Goal: Task Accomplishment & Management: Use online tool/utility

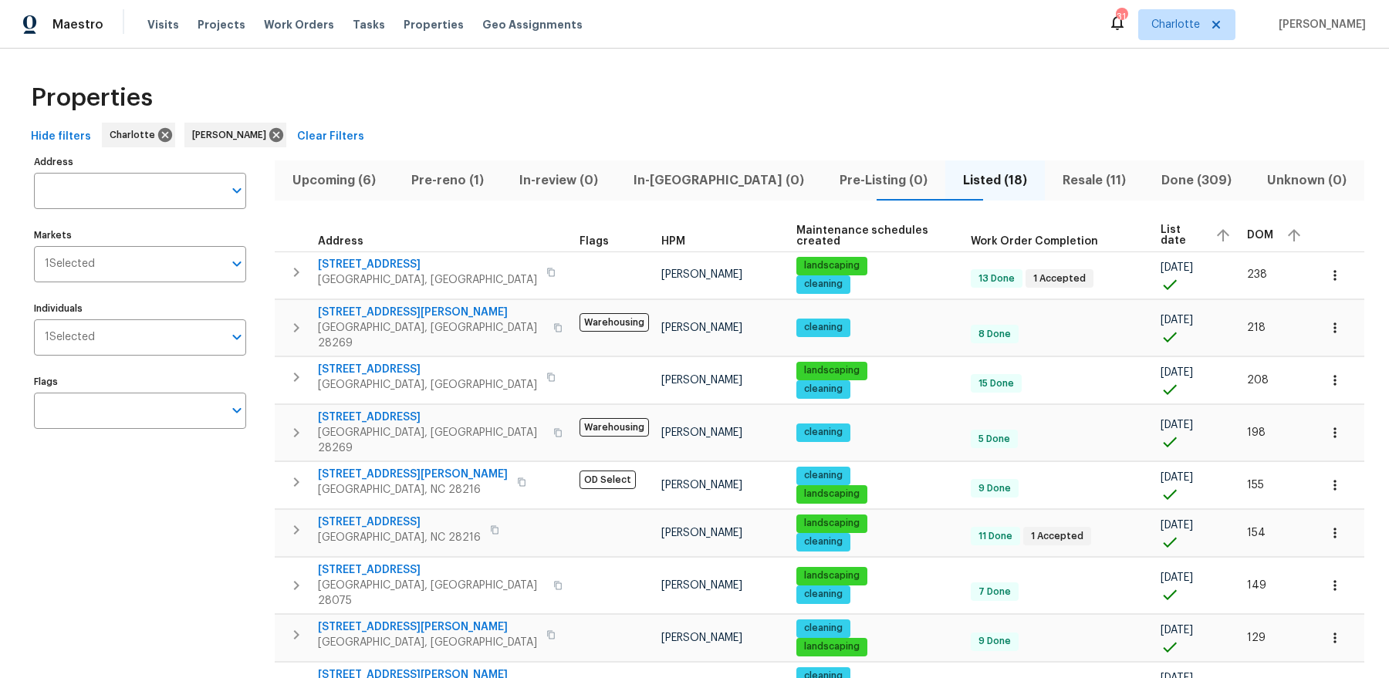
click at [482, 173] on span "Pre-reno (1)" at bounding box center [447, 181] width 89 height 22
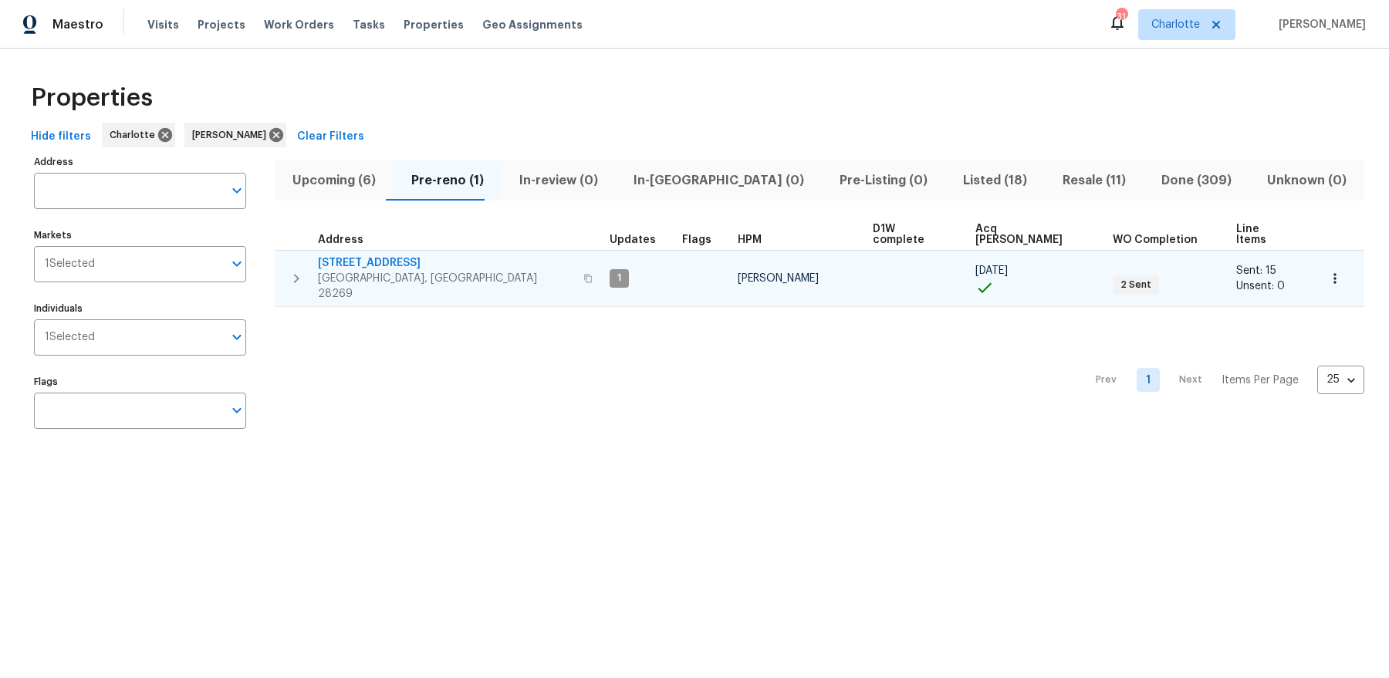
click at [379, 251] on td "[STREET_ADDRESS]" at bounding box center [439, 279] width 329 height 56
click at [375, 256] on span "[STREET_ADDRESS]" at bounding box center [446, 262] width 256 height 15
click at [585, 274] on icon "button" at bounding box center [589, 278] width 8 height 8
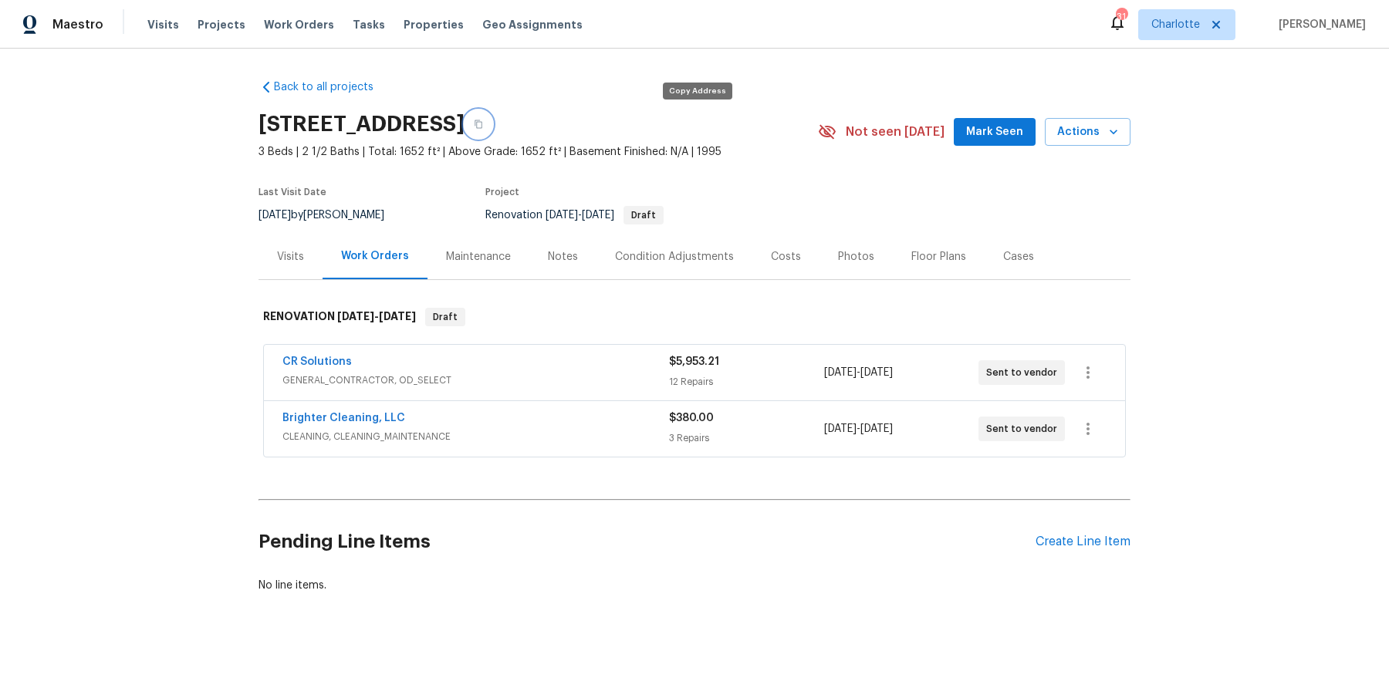
click at [492, 120] on button "button" at bounding box center [478, 124] width 28 height 28
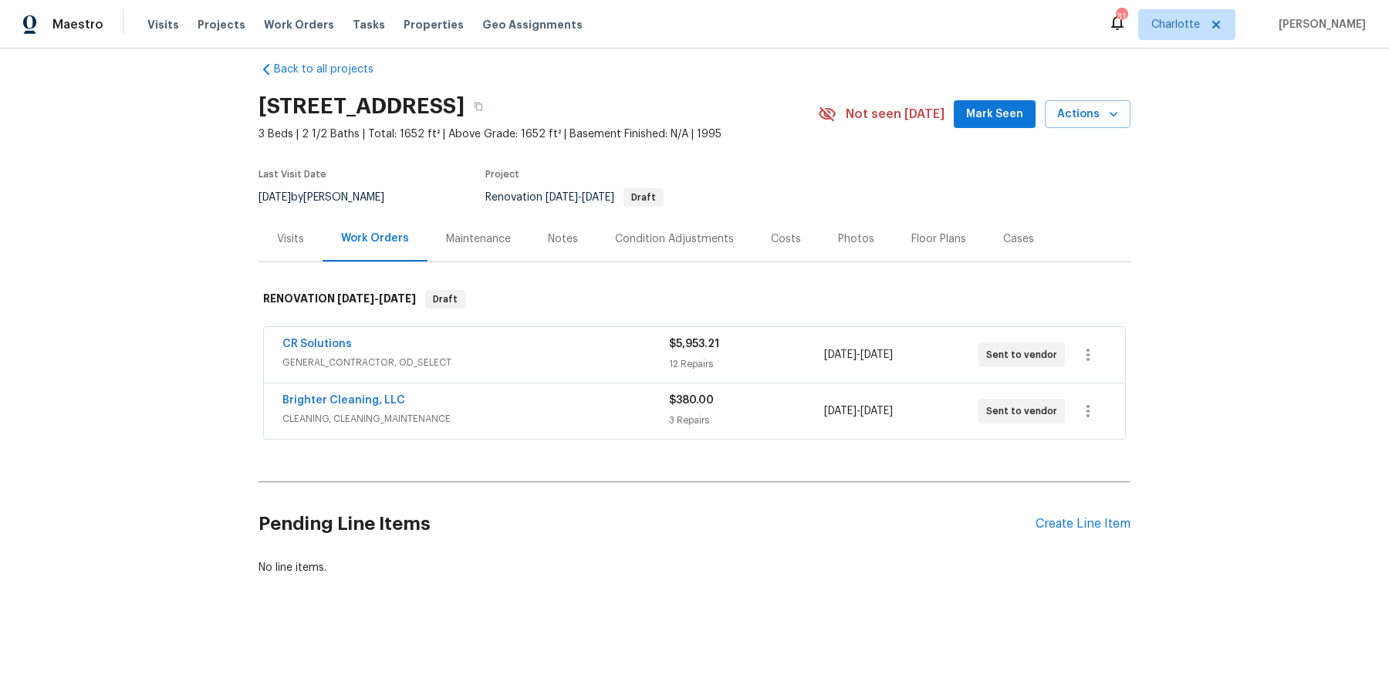
click at [563, 245] on div "Notes" at bounding box center [563, 238] width 30 height 15
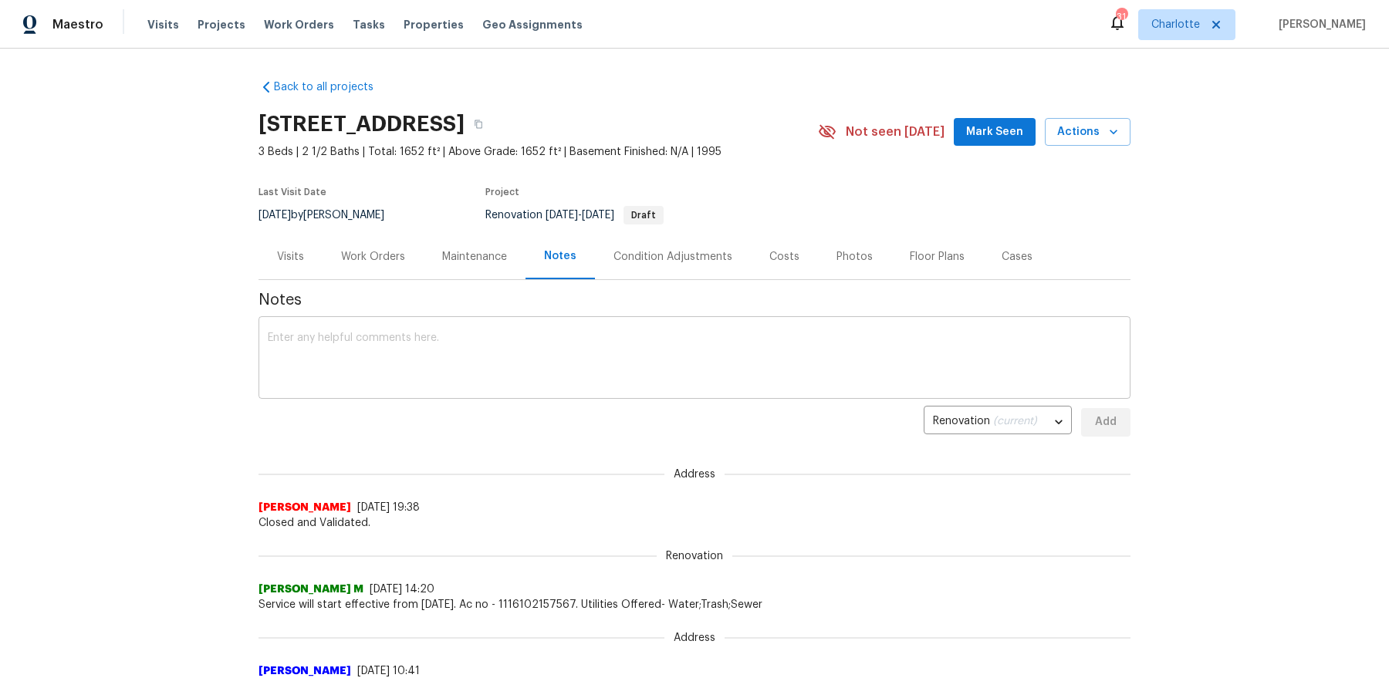
click at [508, 355] on textarea at bounding box center [694, 359] width 853 height 54
click at [988, 124] on span "Mark Seen" at bounding box center [994, 132] width 57 height 19
click at [592, 349] on textarea at bounding box center [694, 359] width 853 height 54
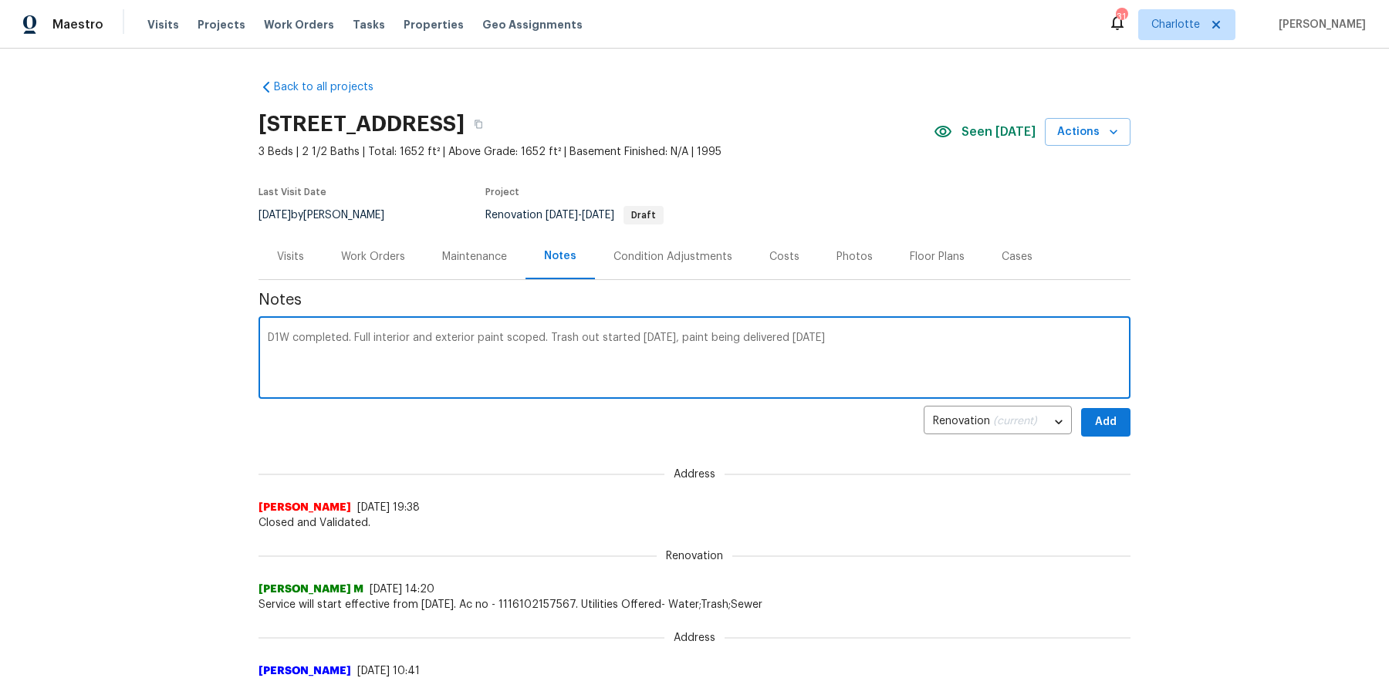
type textarea "D1W completed. Full interior and exterior paint scoped. Trash out started today…"
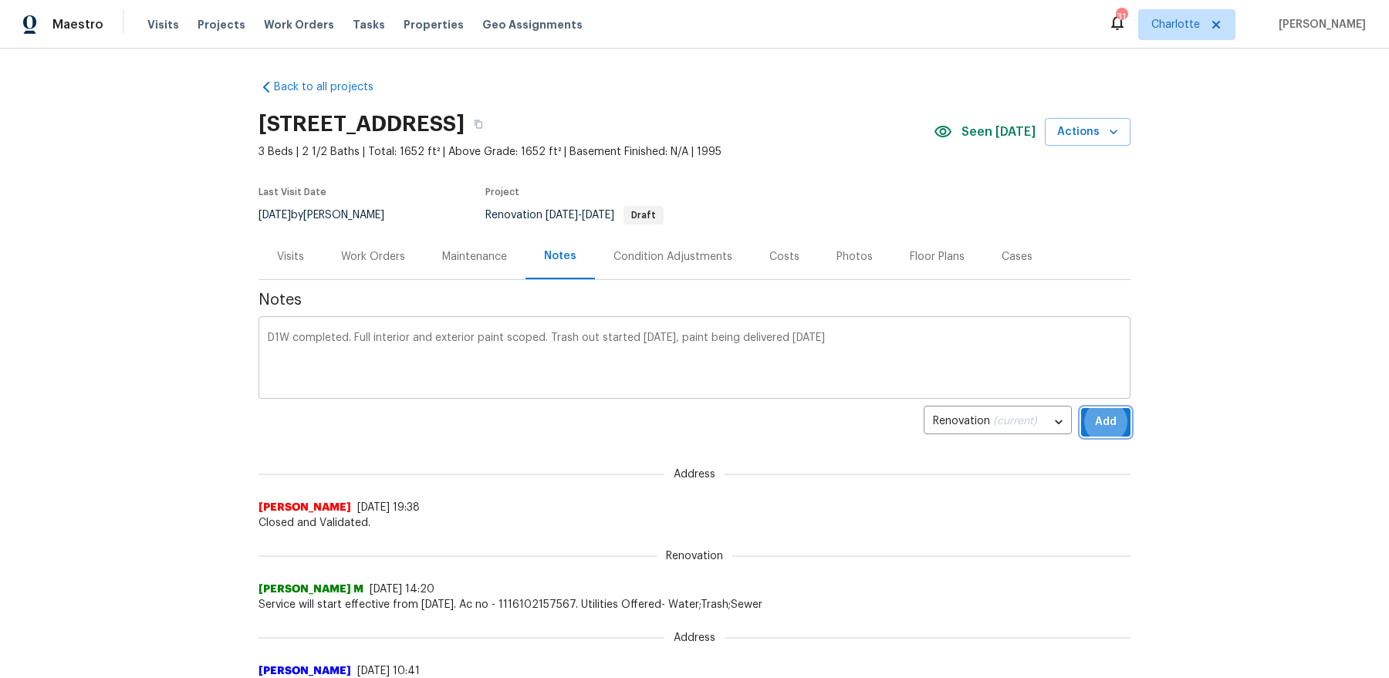
click at [1081, 408] on button "Add" at bounding box center [1105, 422] width 49 height 29
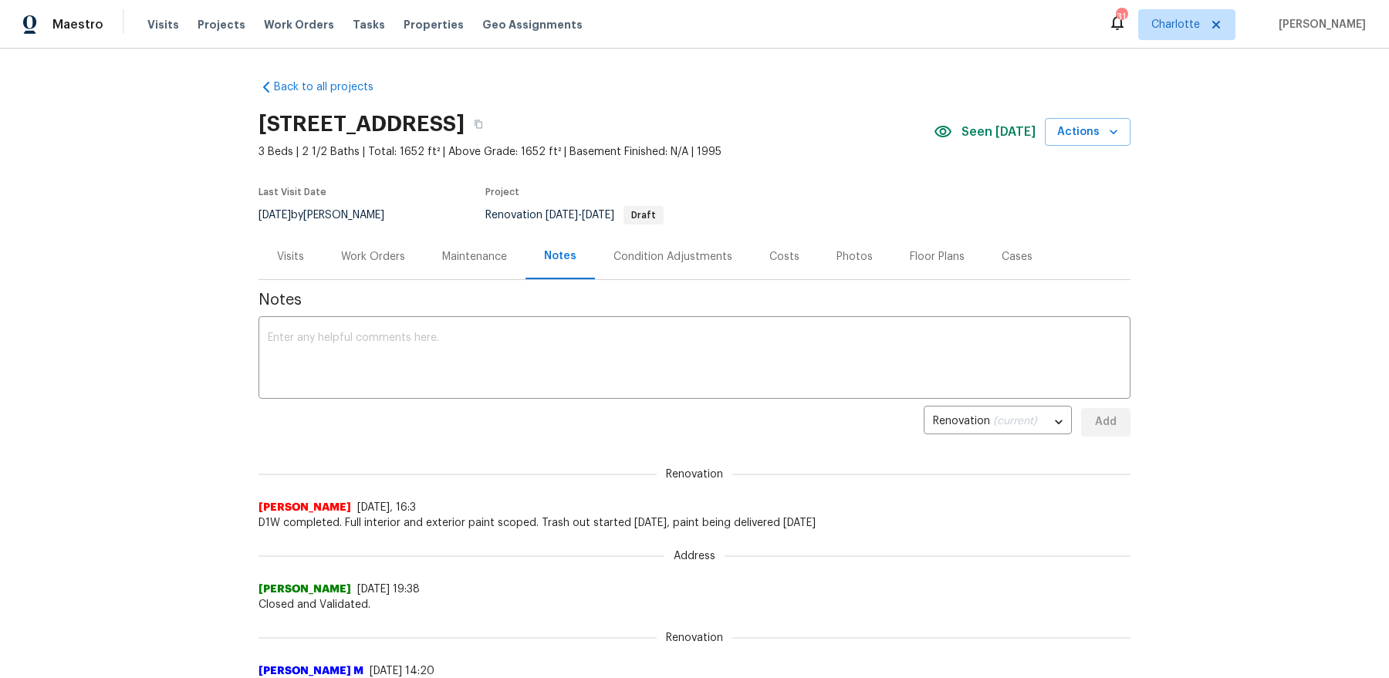
click at [370, 231] on div "Last Visit Date 8/18/2025 by Chip Hunter Project Renovation 9/25/2025 - 10/17/2…" at bounding box center [519, 206] width 523 height 56
click at [364, 250] on div "Work Orders" at bounding box center [373, 256] width 64 height 15
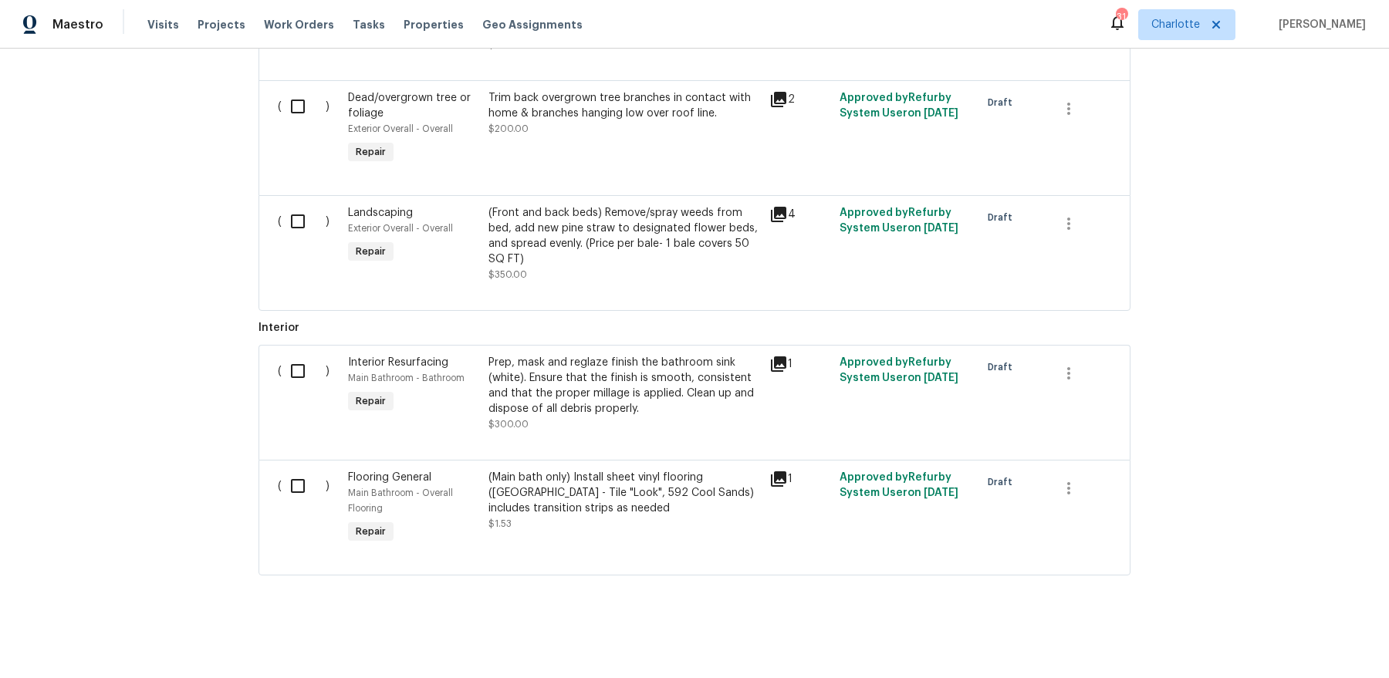
scroll to position [130, 0]
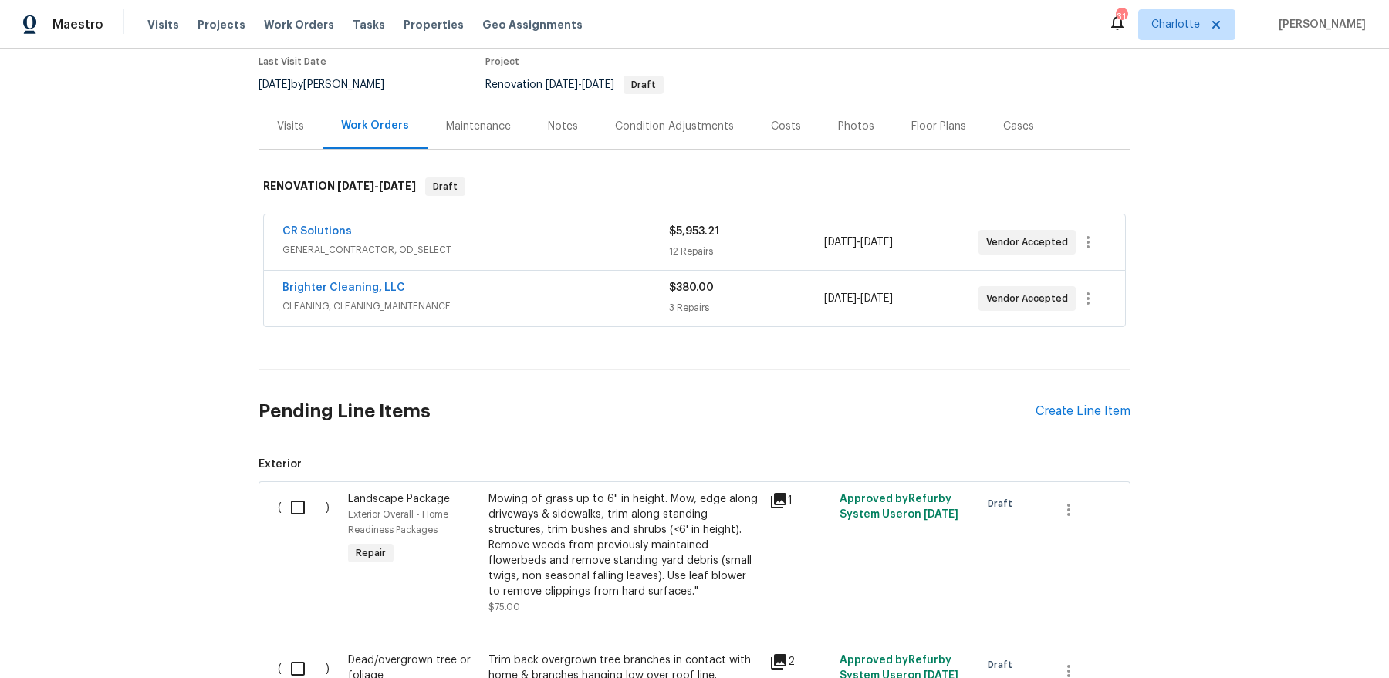
click at [292, 500] on input "checkbox" at bounding box center [304, 507] width 44 height 32
checkbox input "true"
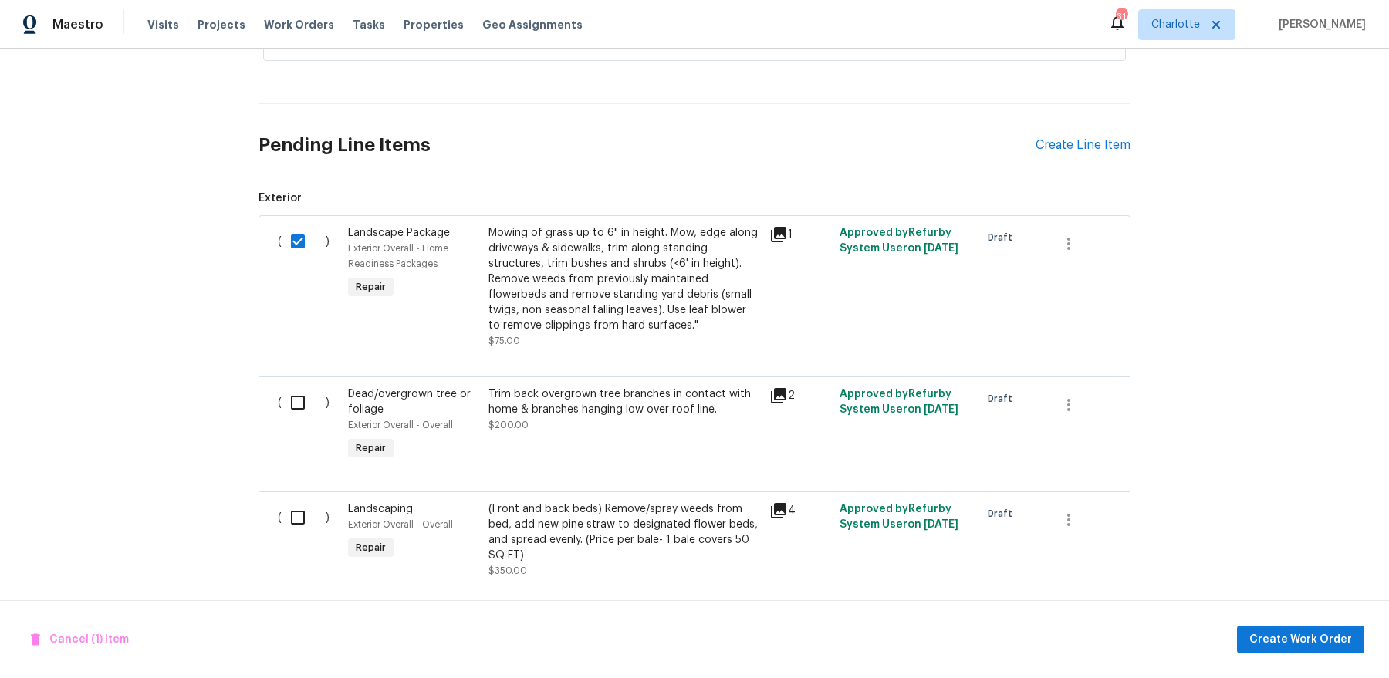
scroll to position [438, 0]
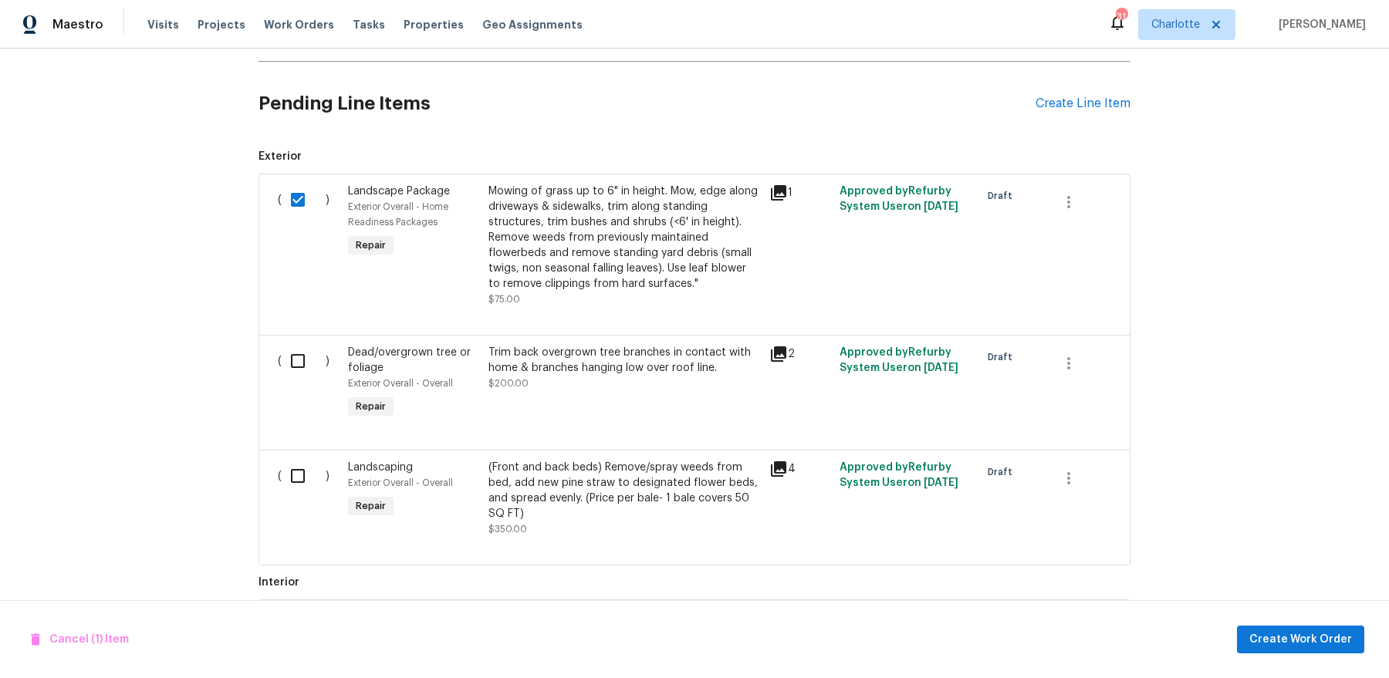
click at [294, 368] on input "checkbox" at bounding box center [304, 361] width 44 height 32
checkbox input "true"
click at [299, 469] on input "checkbox" at bounding box center [304, 476] width 44 height 32
checkbox input "true"
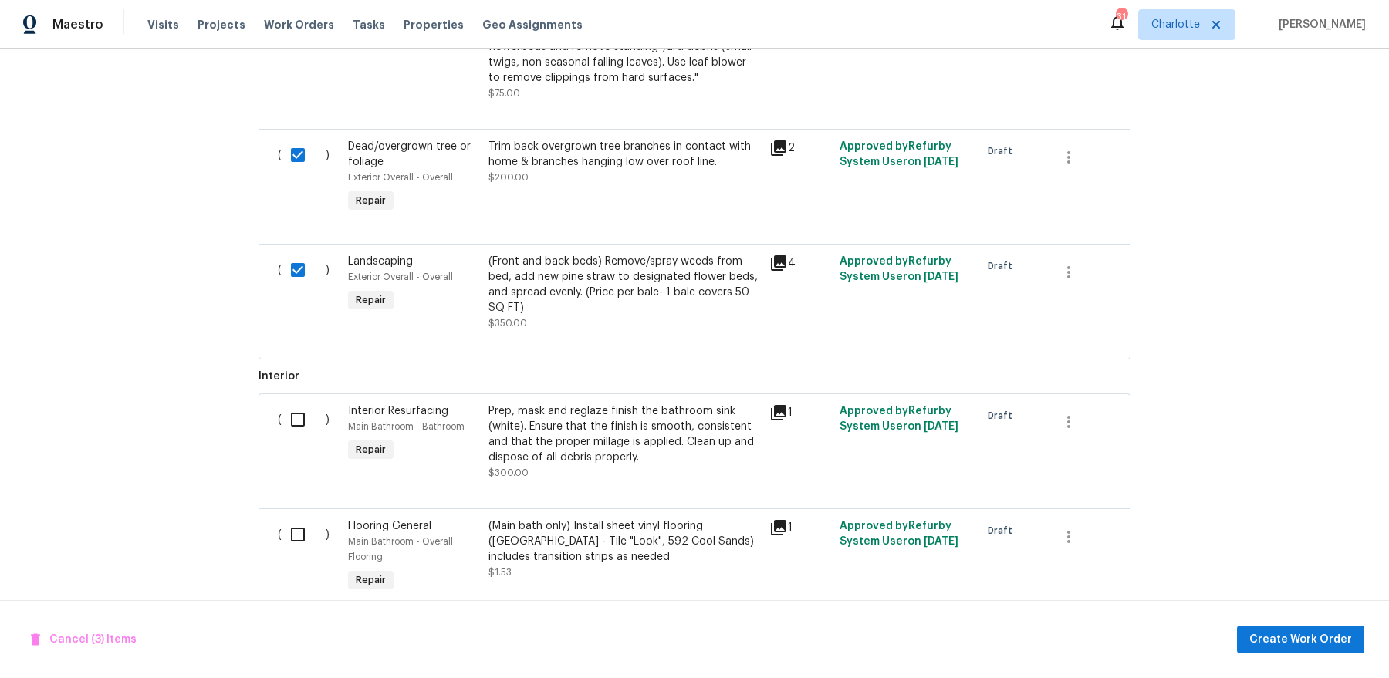
scroll to position [693, 0]
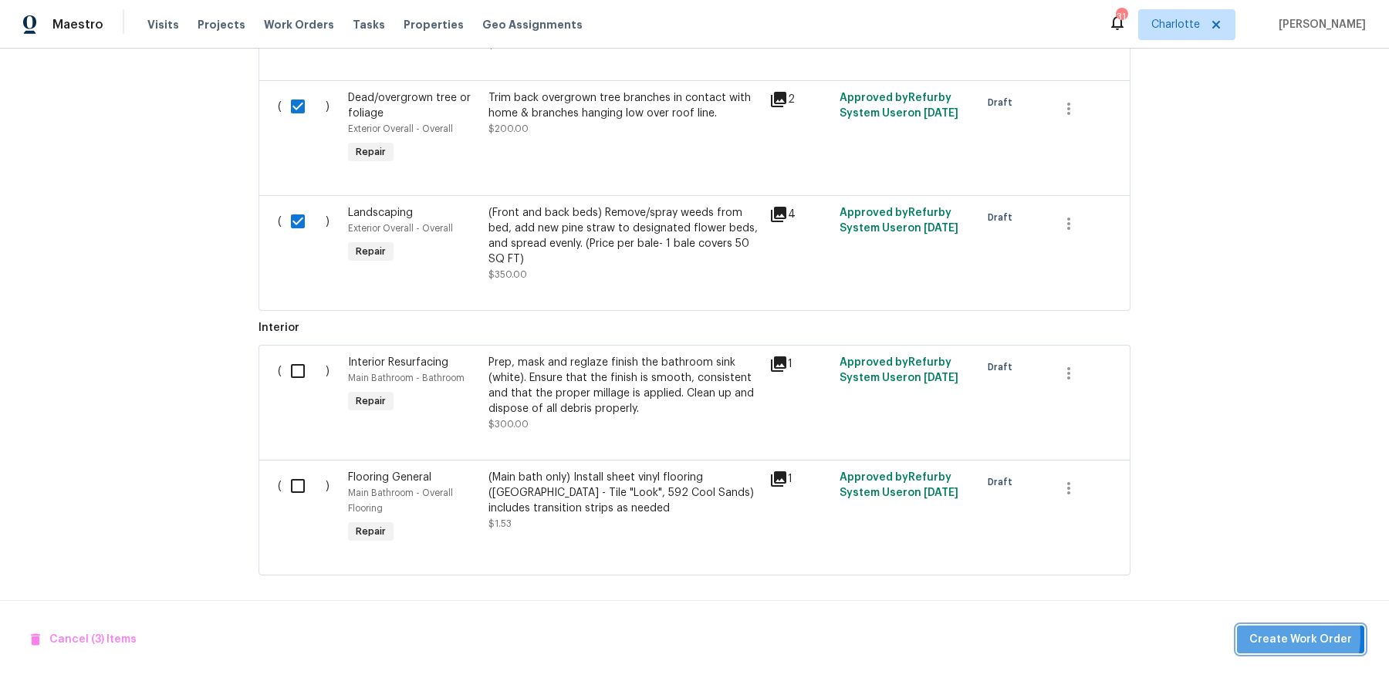
click at [1247, 636] on button "Create Work Order" at bounding box center [1300, 640] width 127 height 29
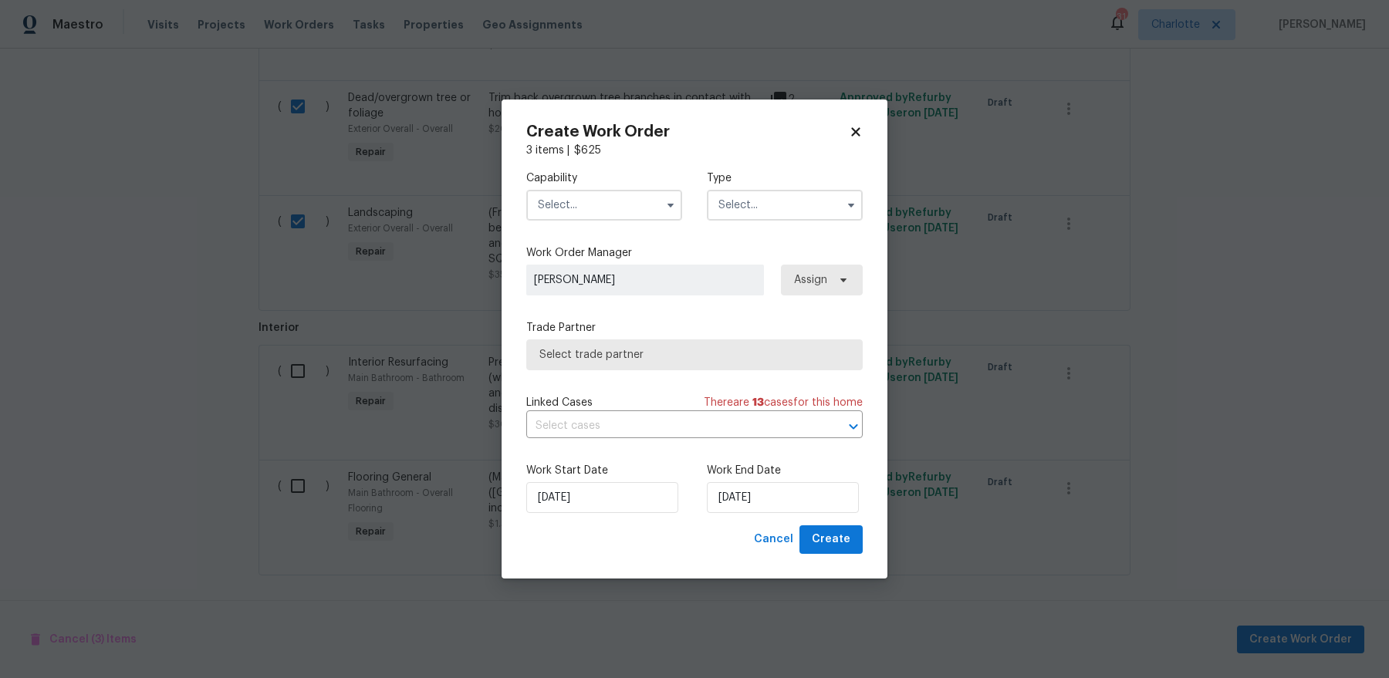
click at [581, 203] on input "text" at bounding box center [604, 205] width 156 height 31
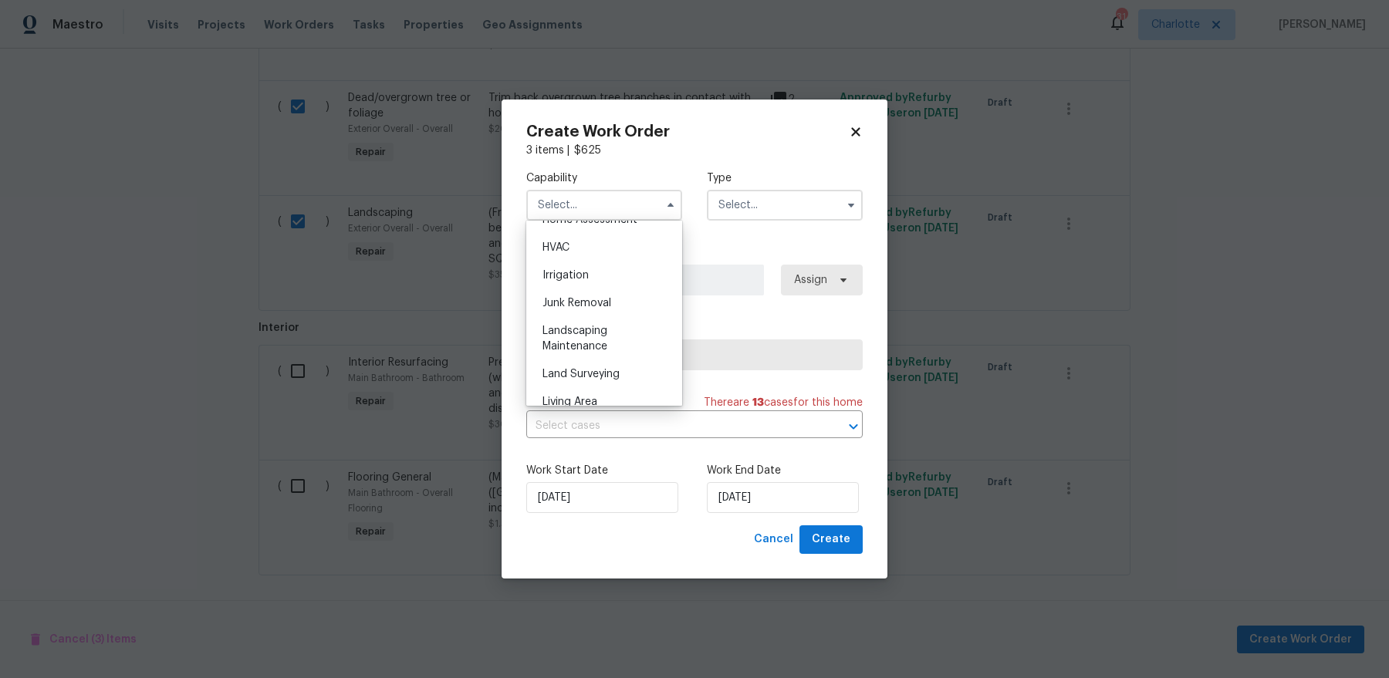
scroll to position [905, 0]
click at [604, 351] on span "Landscaping Maintenance" at bounding box center [574, 356] width 65 height 26
type input "Landscaping Maintenance"
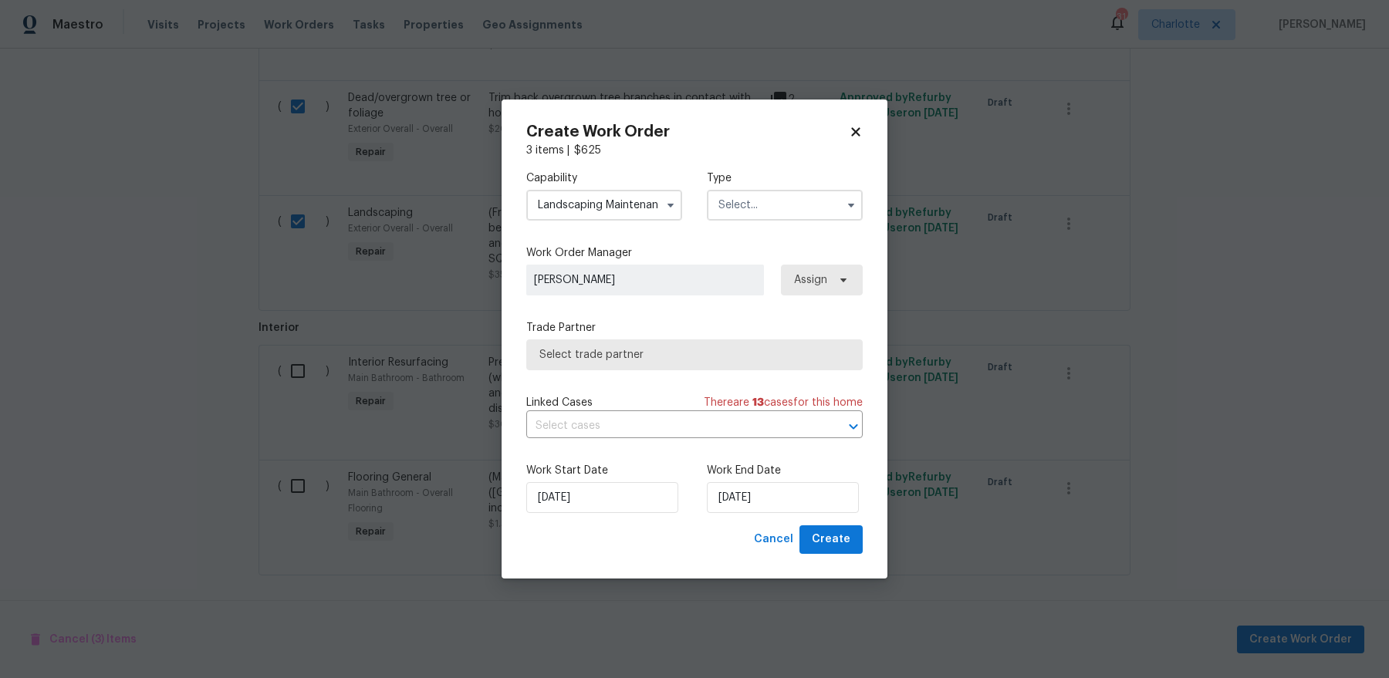
click at [785, 202] on input "text" at bounding box center [785, 205] width 156 height 31
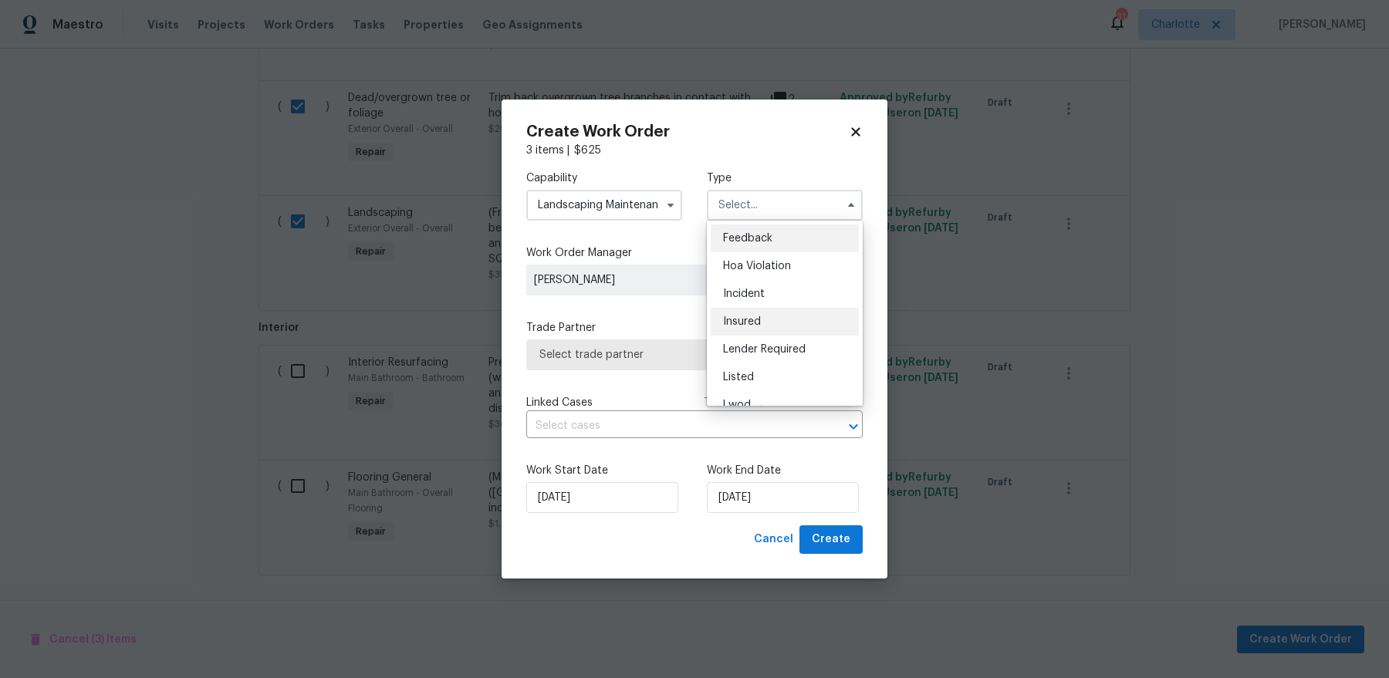
scroll to position [184, 0]
click at [774, 302] on span "Renovation" at bounding box center [751, 304] width 57 height 11
type input "Renovation"
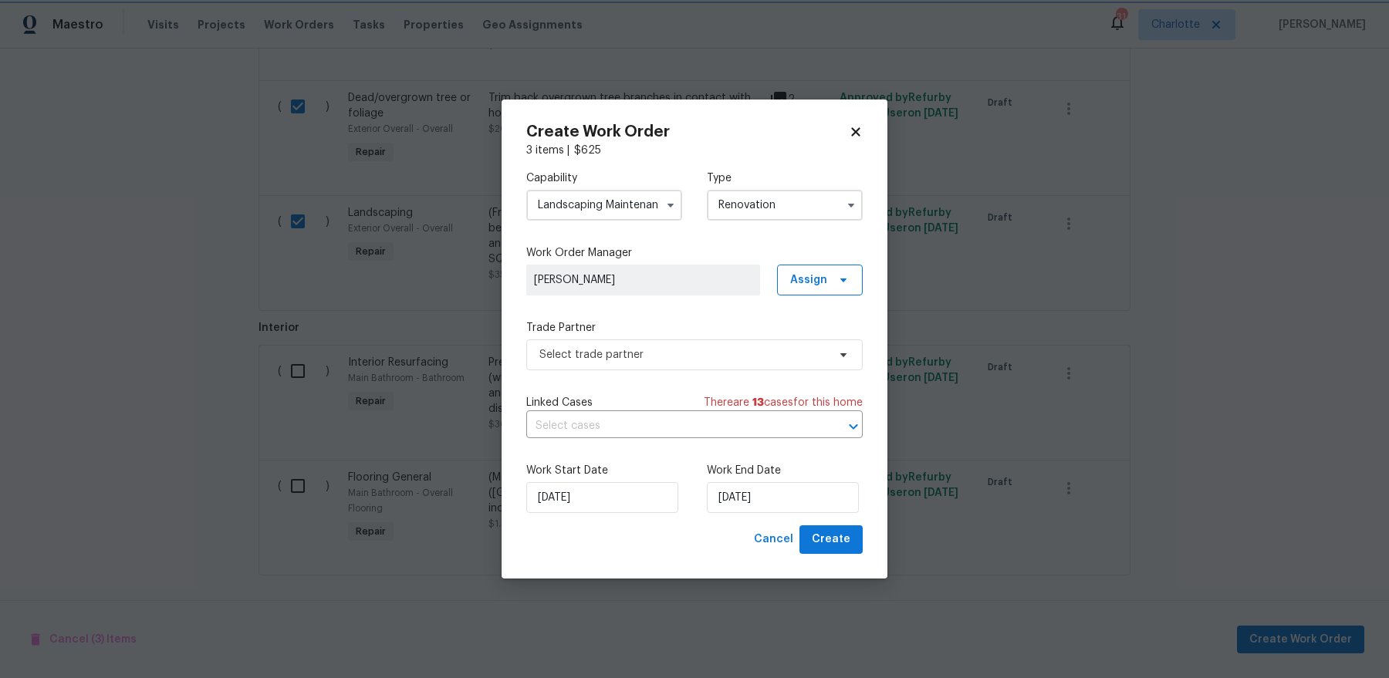
scroll to position [0, 0]
click at [726, 353] on span "Select trade partner" at bounding box center [683, 354] width 288 height 15
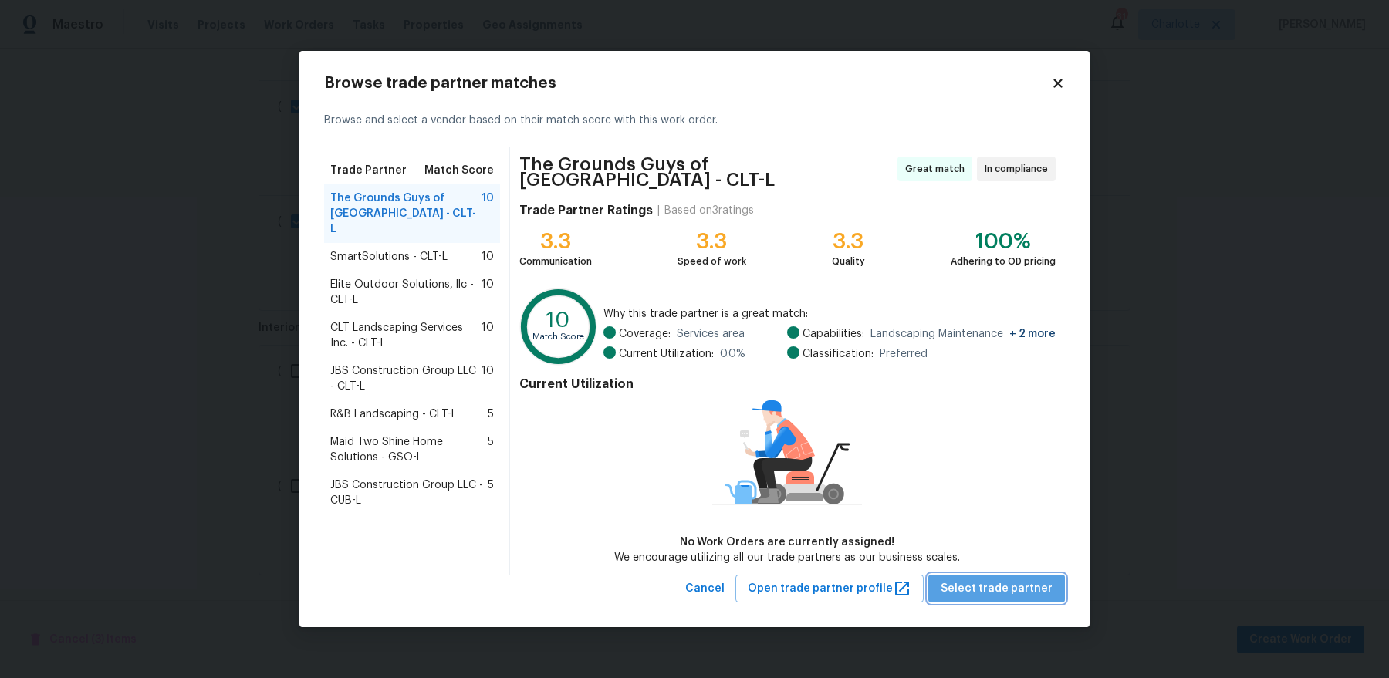
click at [1020, 589] on span "Select trade partner" at bounding box center [996, 588] width 112 height 19
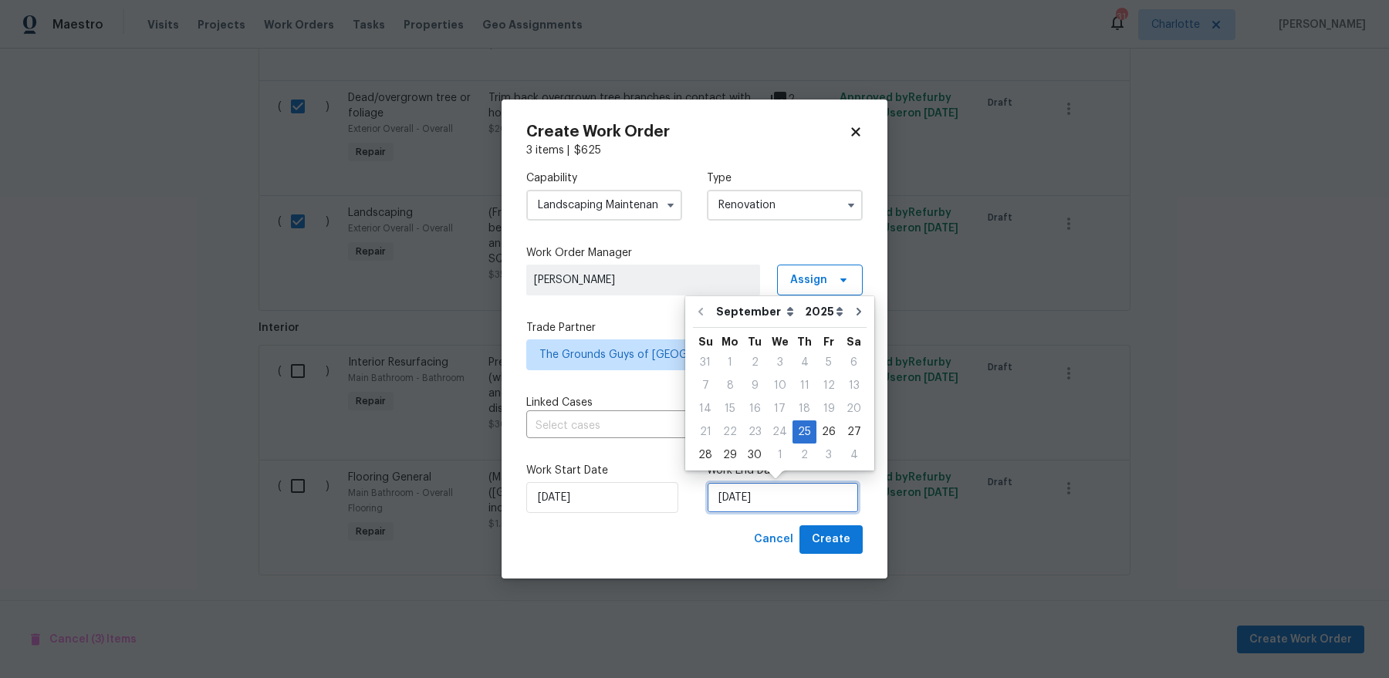
click at [738, 501] on input "9/25/2025" at bounding box center [783, 497] width 152 height 31
click at [825, 456] on div "3" at bounding box center [828, 455] width 25 height 22
type input "10/3/2025"
select select "9"
click at [828, 532] on span "Create" at bounding box center [831, 539] width 39 height 19
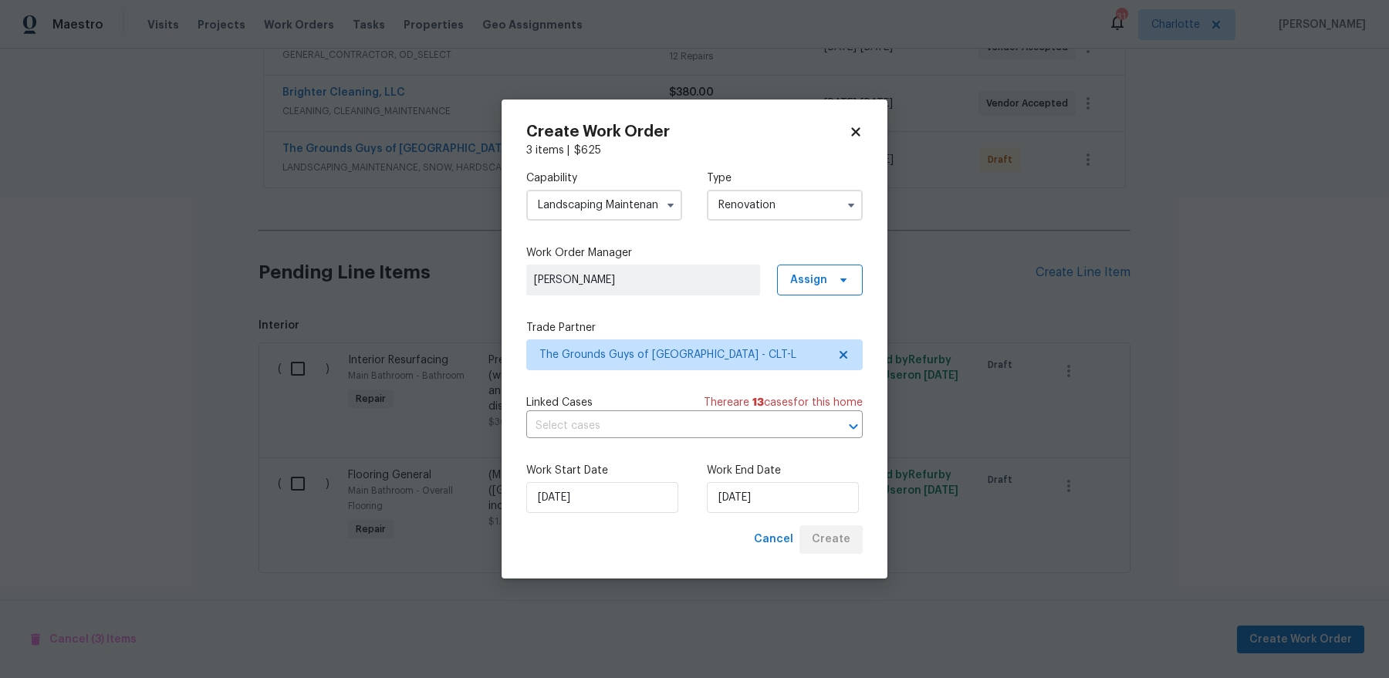
scroll to position [322, 0]
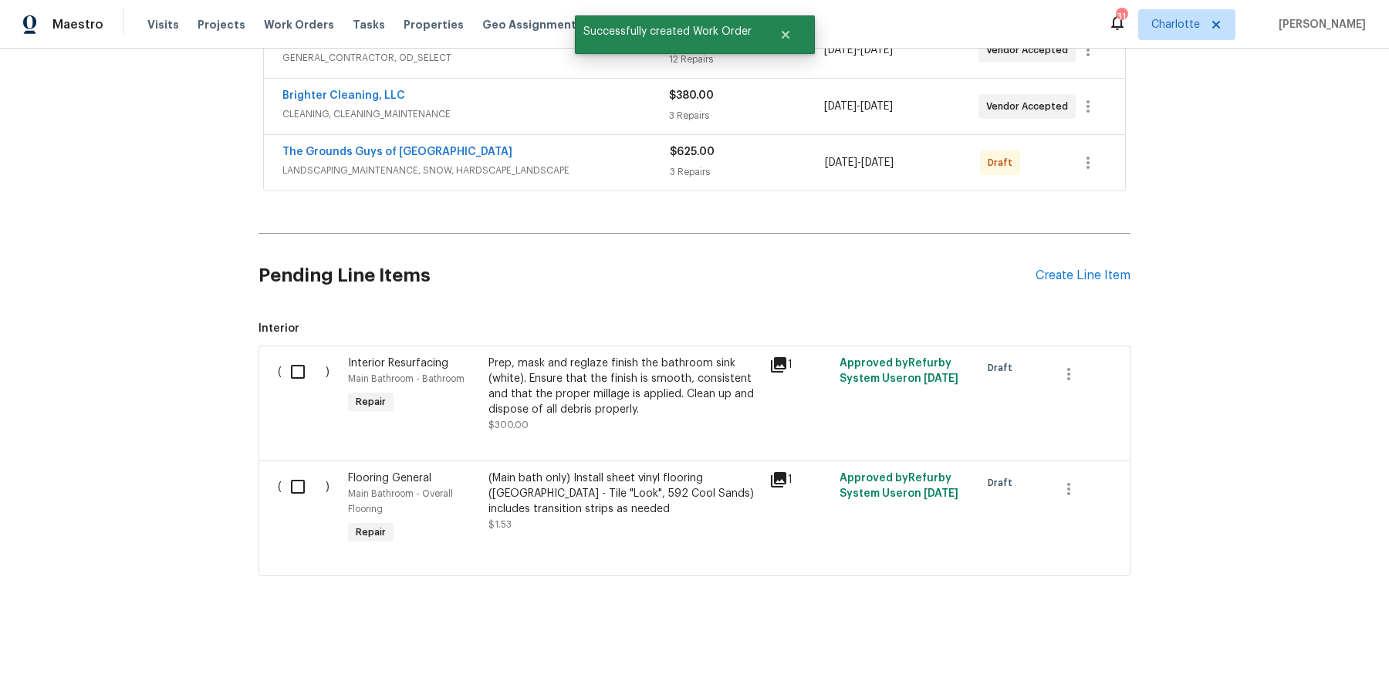
click at [294, 366] on input "checkbox" at bounding box center [304, 372] width 44 height 32
checkbox input "true"
click at [1282, 634] on span "Create Work Order" at bounding box center [1300, 639] width 103 height 19
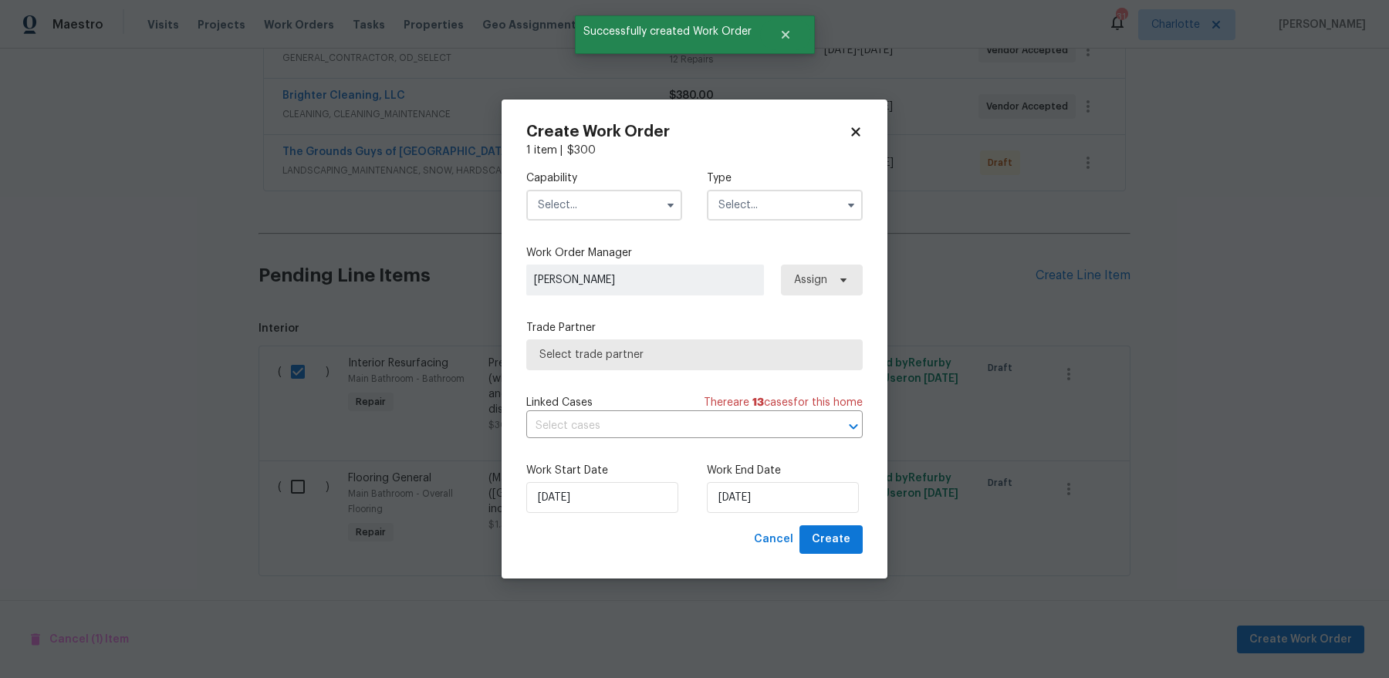
click at [560, 209] on input "text" at bounding box center [604, 205] width 156 height 31
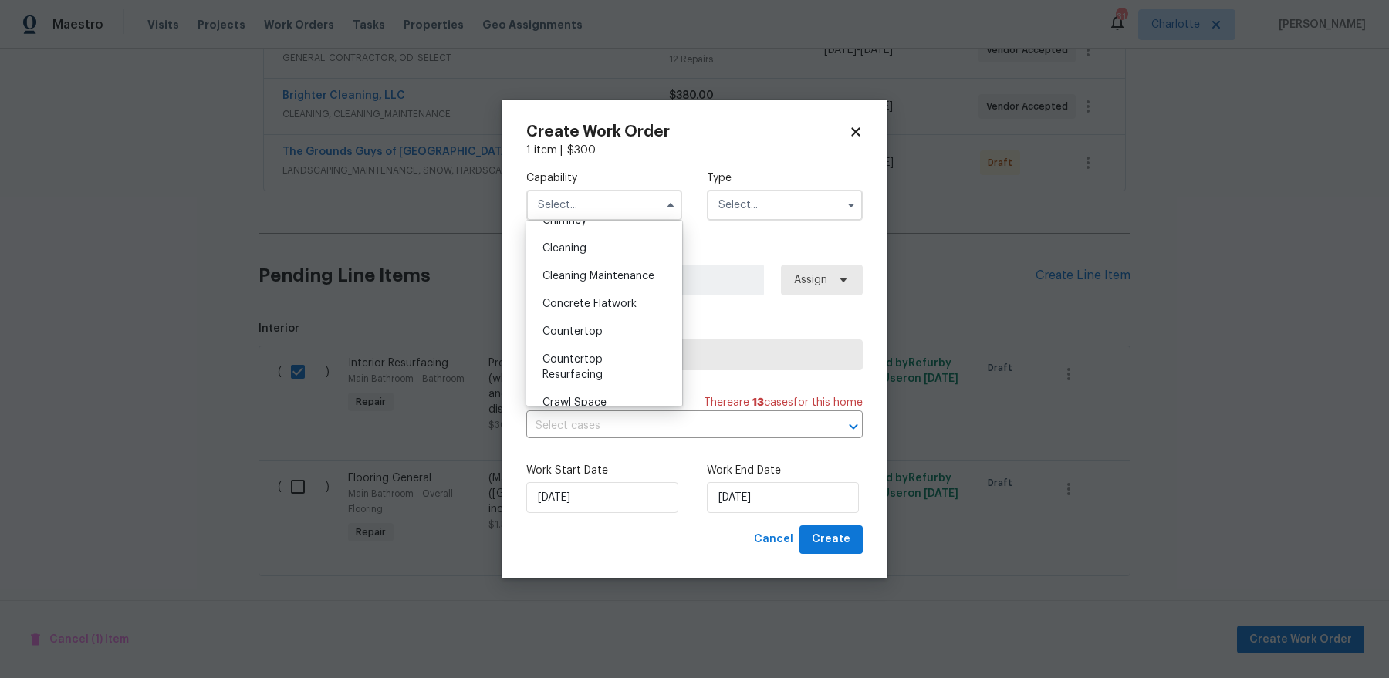
scroll to position [209, 0]
click at [575, 362] on span "Countertop Resurfacing" at bounding box center [572, 370] width 60 height 26
type input "Countertop Resurfacing"
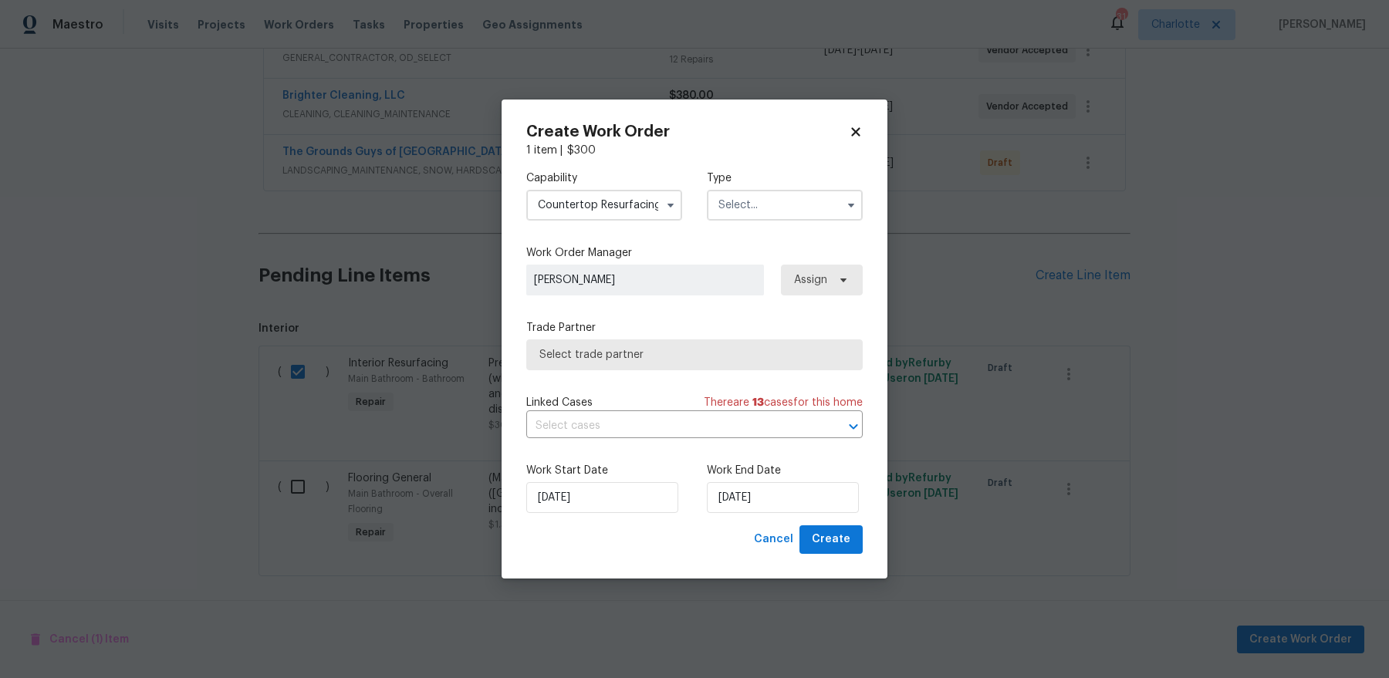
click at [777, 213] on input "text" at bounding box center [785, 205] width 156 height 31
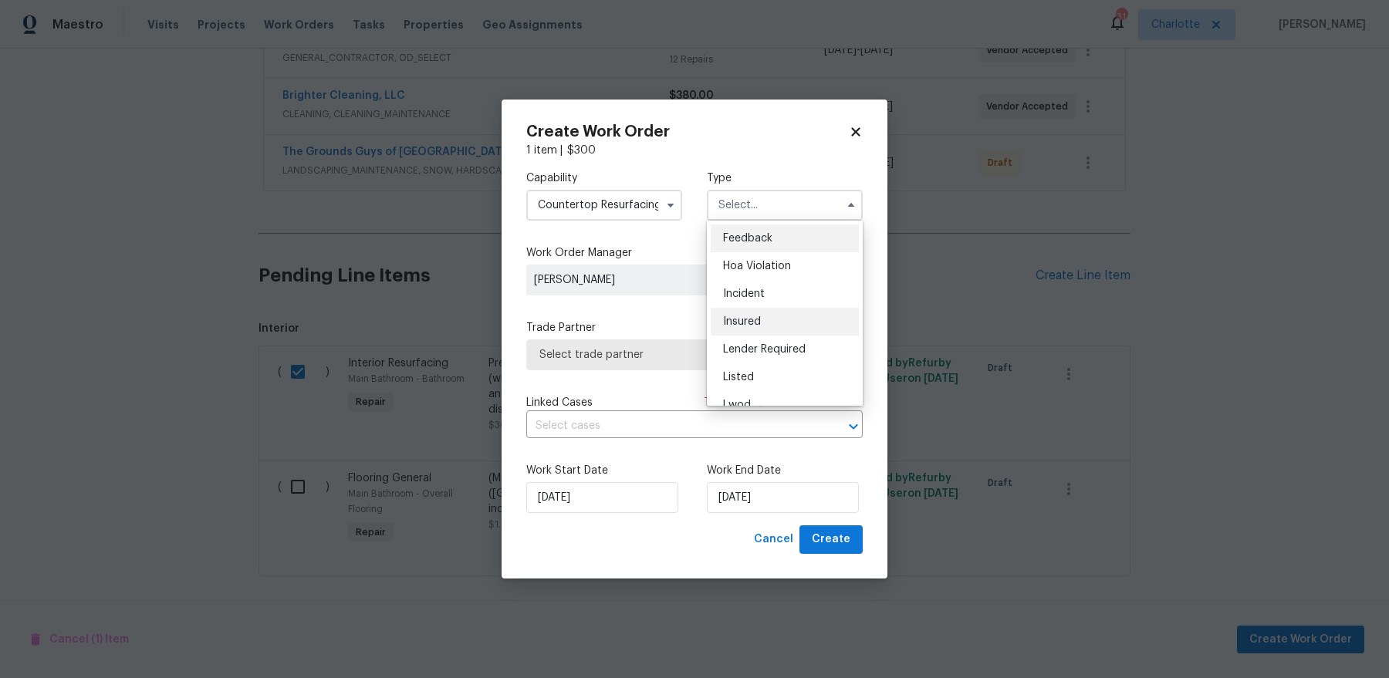
scroll to position [184, 0]
click at [765, 305] on span "Renovation" at bounding box center [751, 304] width 57 height 11
type input "Renovation"
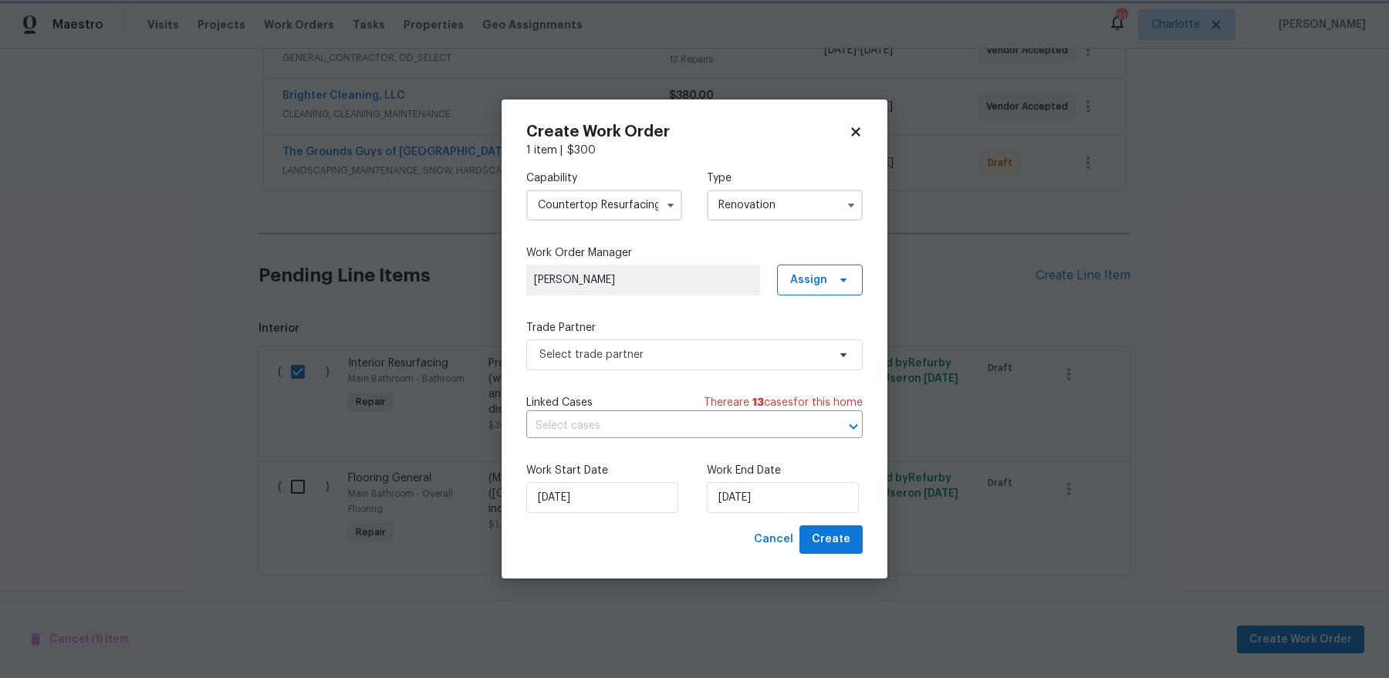
scroll to position [0, 0]
click at [683, 343] on span "Select trade partner" at bounding box center [694, 354] width 336 height 31
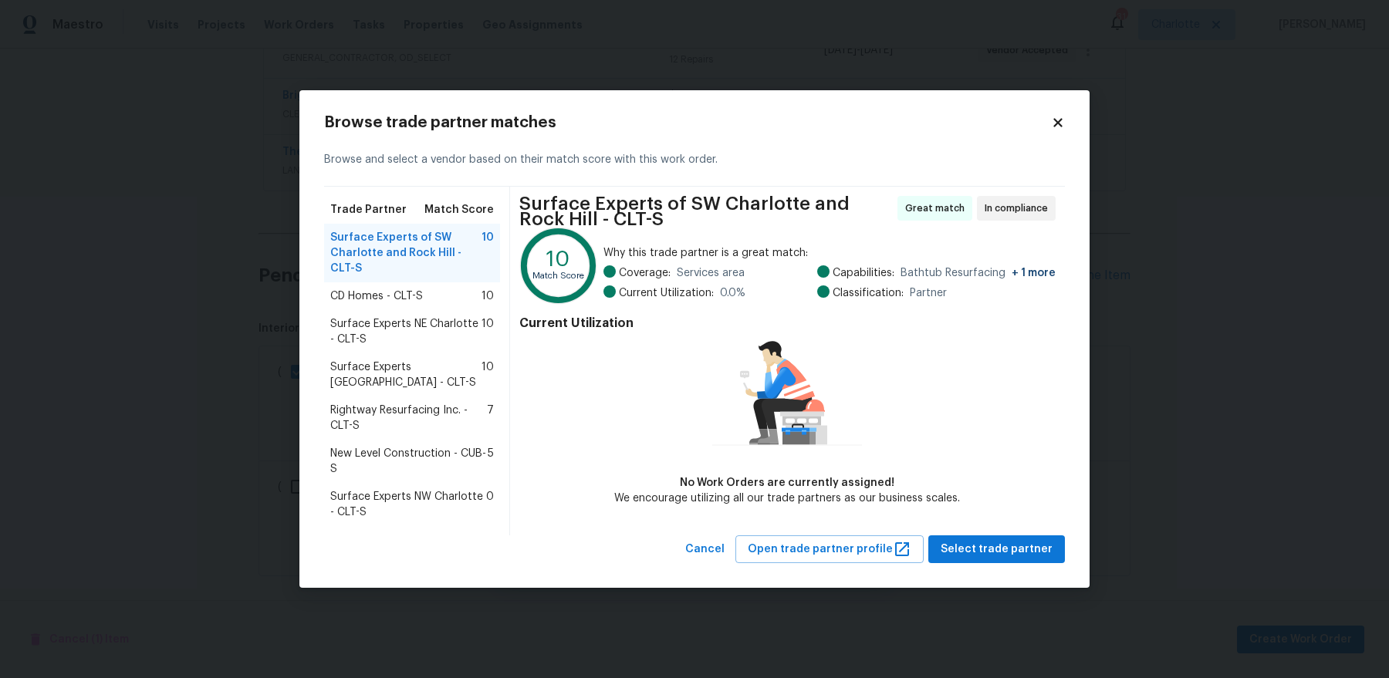
click at [448, 406] on span "Rightway Resurfacing Inc. - CLT-S" at bounding box center [408, 418] width 157 height 31
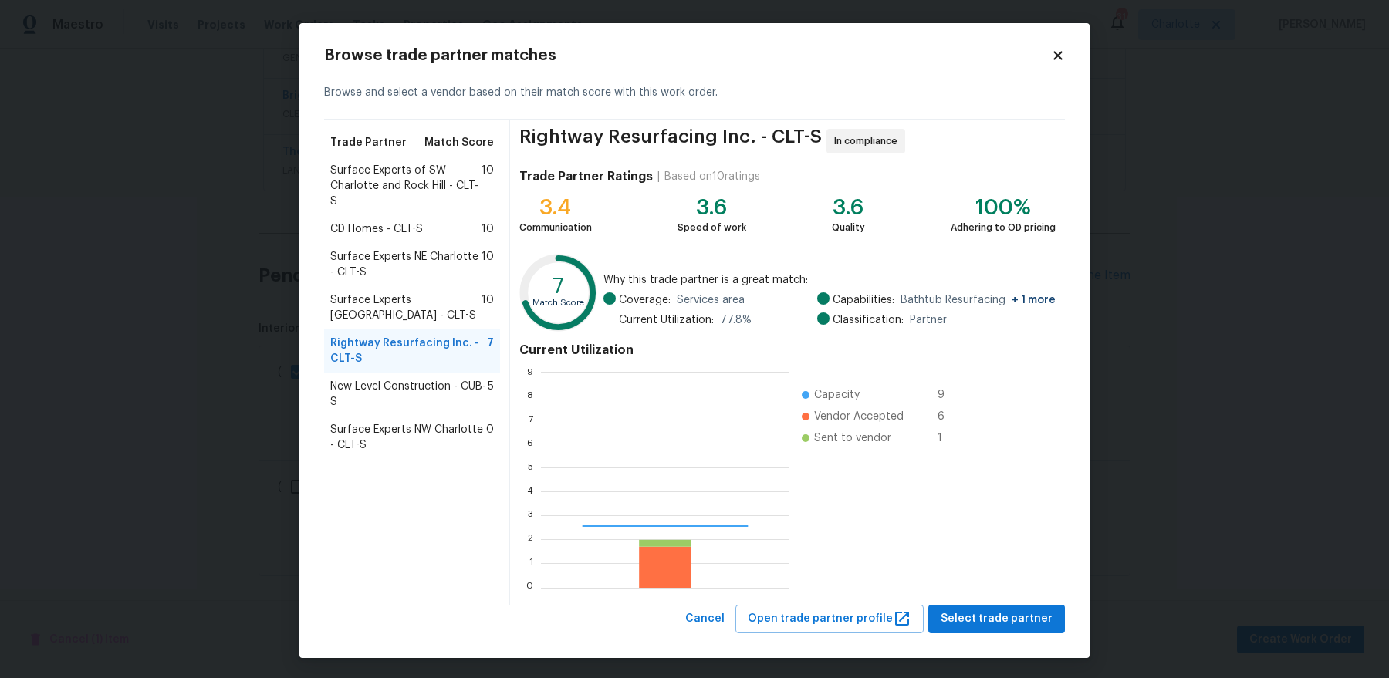
scroll to position [216, 248]
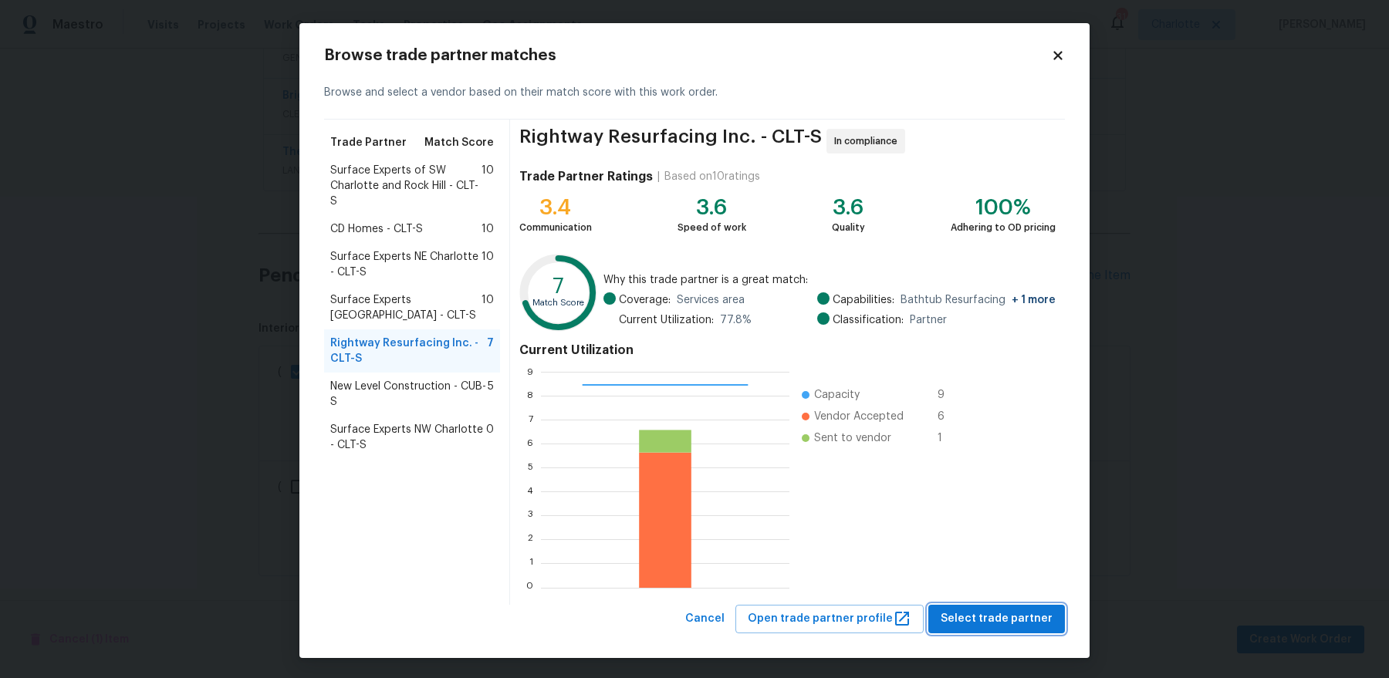
click at [984, 612] on span "Select trade partner" at bounding box center [996, 618] width 112 height 19
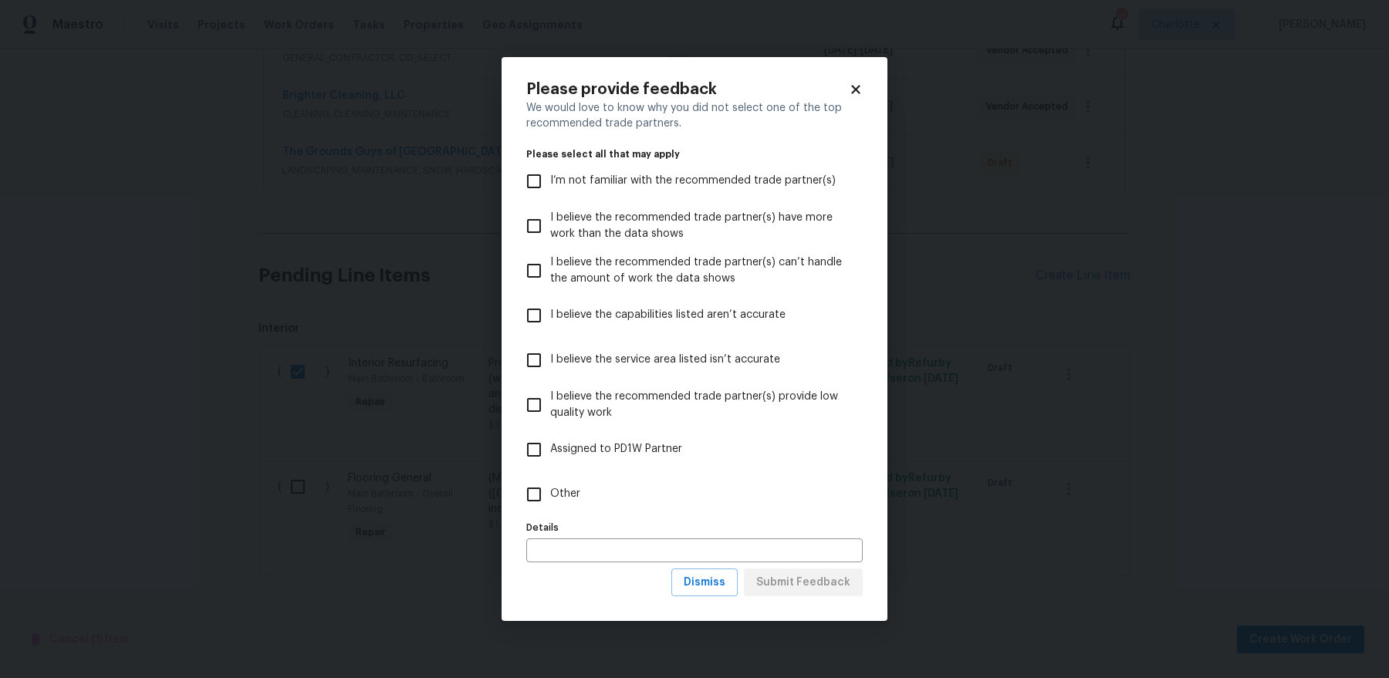
click at [565, 484] on label "Other" at bounding box center [684, 494] width 332 height 45
click at [550, 484] on input "Other" at bounding box center [534, 494] width 32 height 32
checkbox input "true"
click at [774, 595] on button "Submit Feedback" at bounding box center [803, 583] width 119 height 29
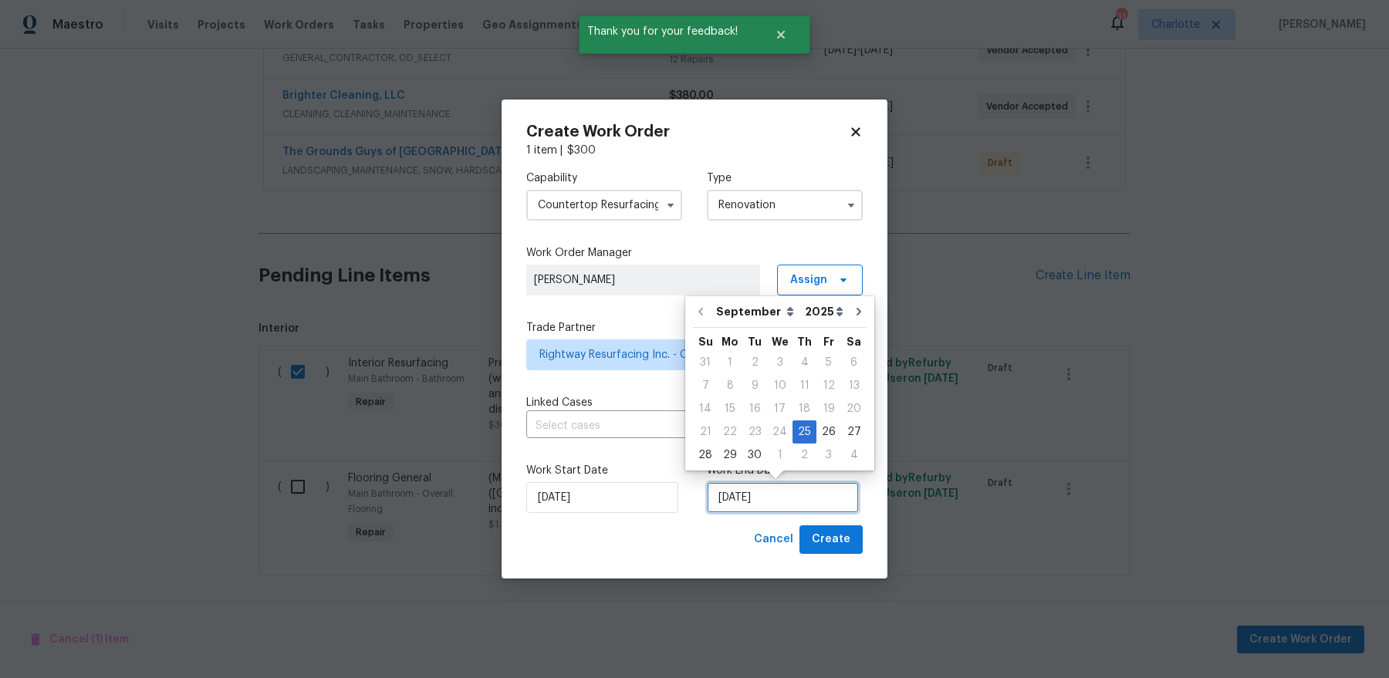
click at [781, 504] on input "9/25/2025" at bounding box center [783, 497] width 152 height 31
click at [820, 452] on div "3" at bounding box center [828, 455] width 25 height 22
type input "10/3/2025"
select select "9"
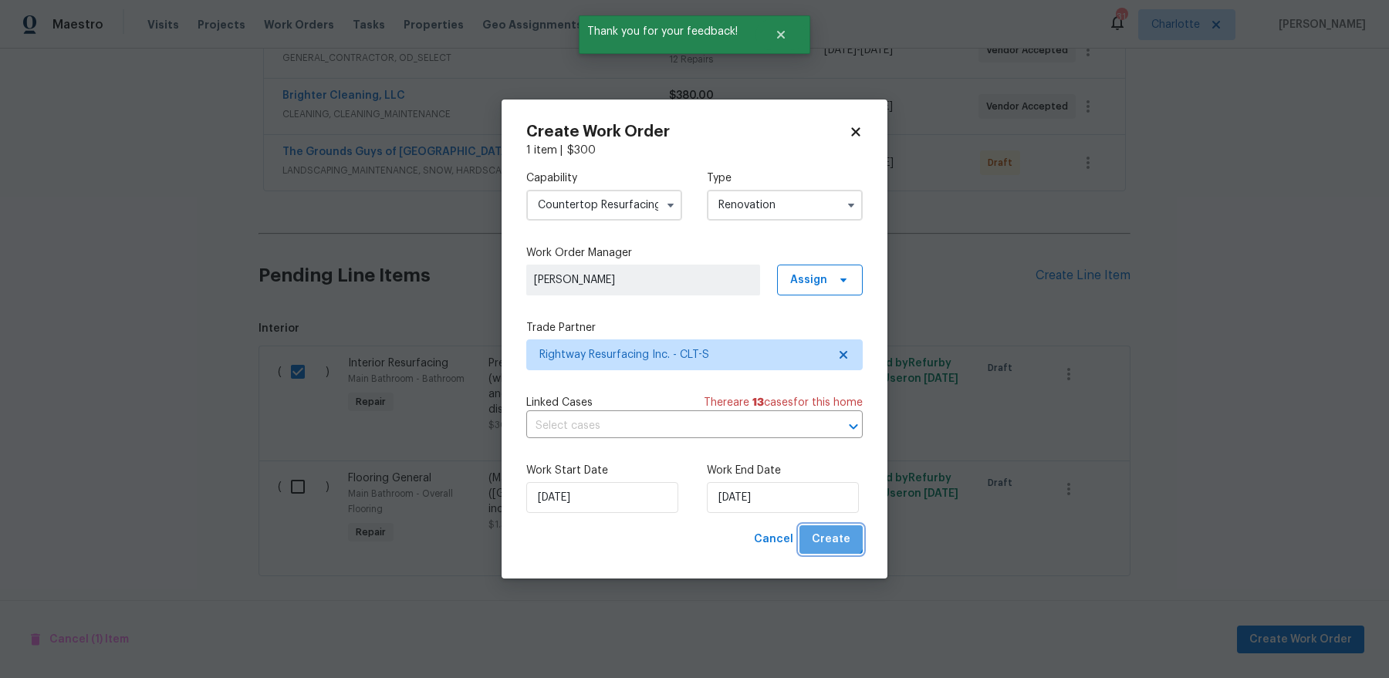
click at [829, 528] on button "Create" at bounding box center [830, 539] width 63 height 29
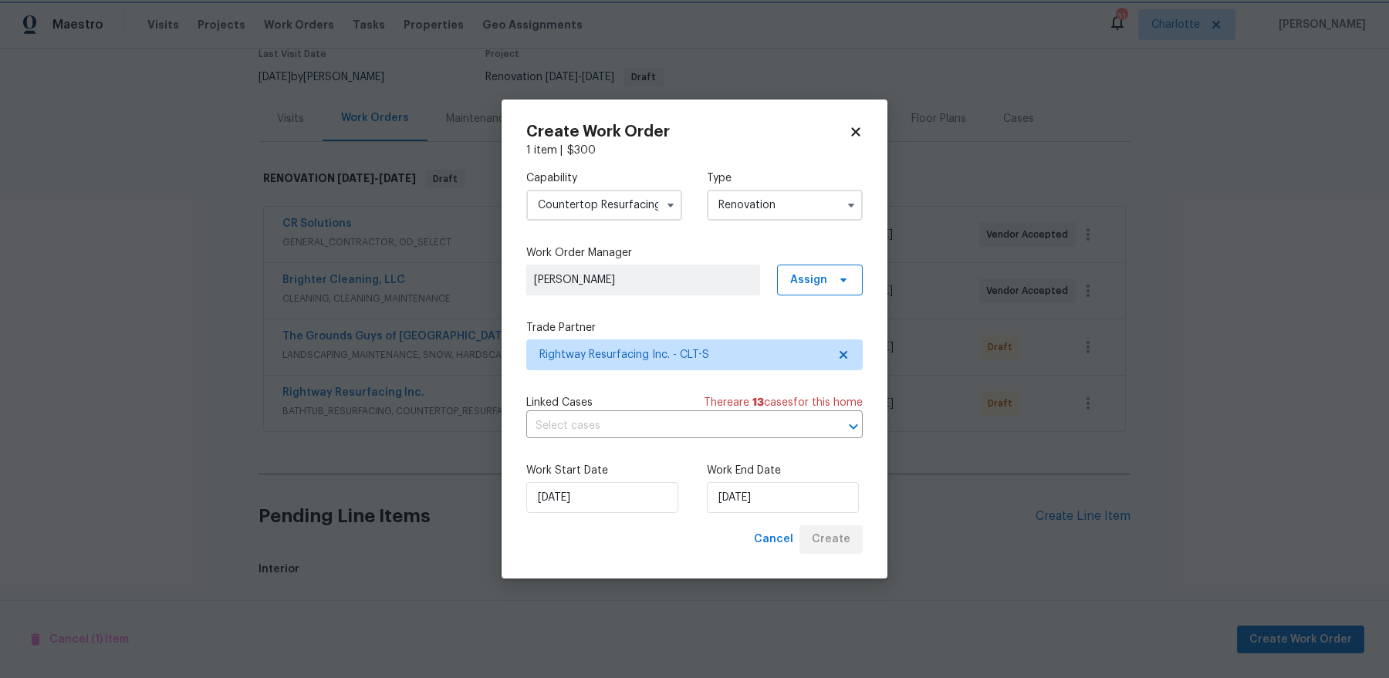
scroll to position [263, 0]
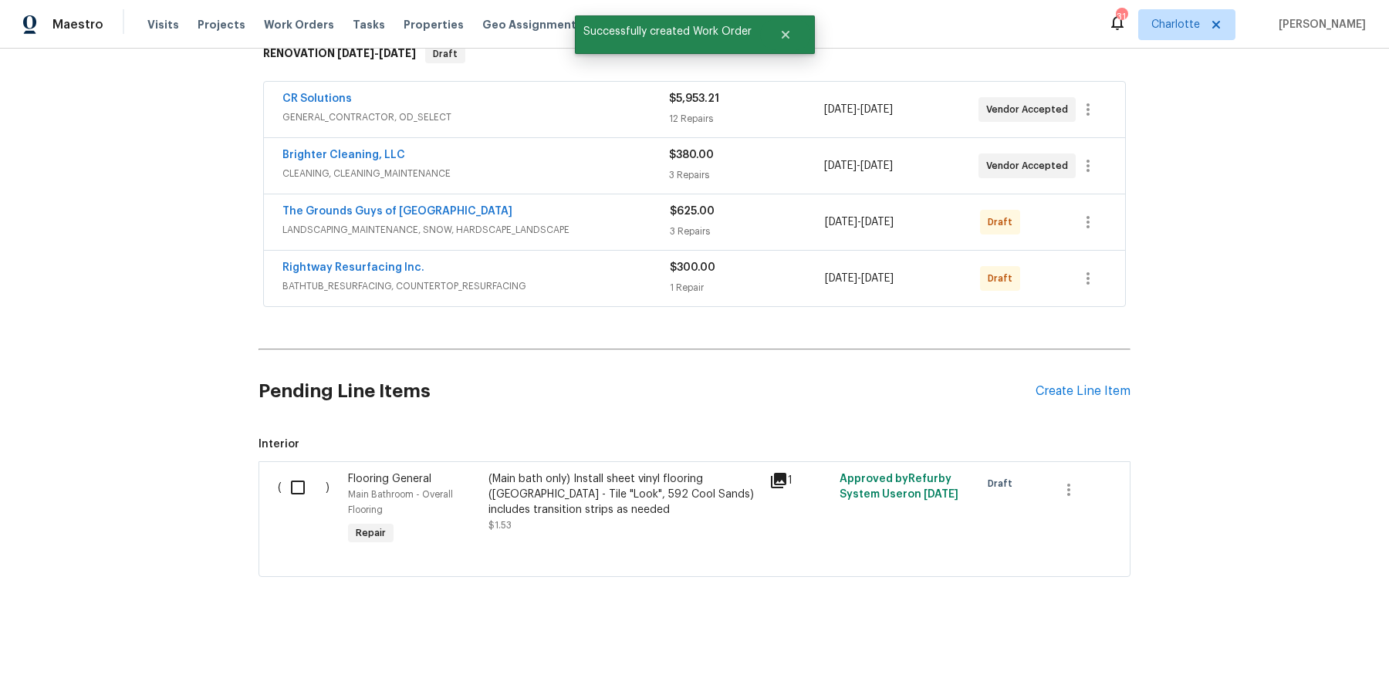
click at [274, 479] on div "( )" at bounding box center [308, 510] width 70 height 86
click at [285, 478] on input "checkbox" at bounding box center [304, 487] width 44 height 32
checkbox input "true"
click at [1318, 655] on div "Cancel (1) Item Create Work Order" at bounding box center [694, 639] width 1389 height 79
click at [1318, 646] on span "Create Work Order" at bounding box center [1300, 639] width 103 height 19
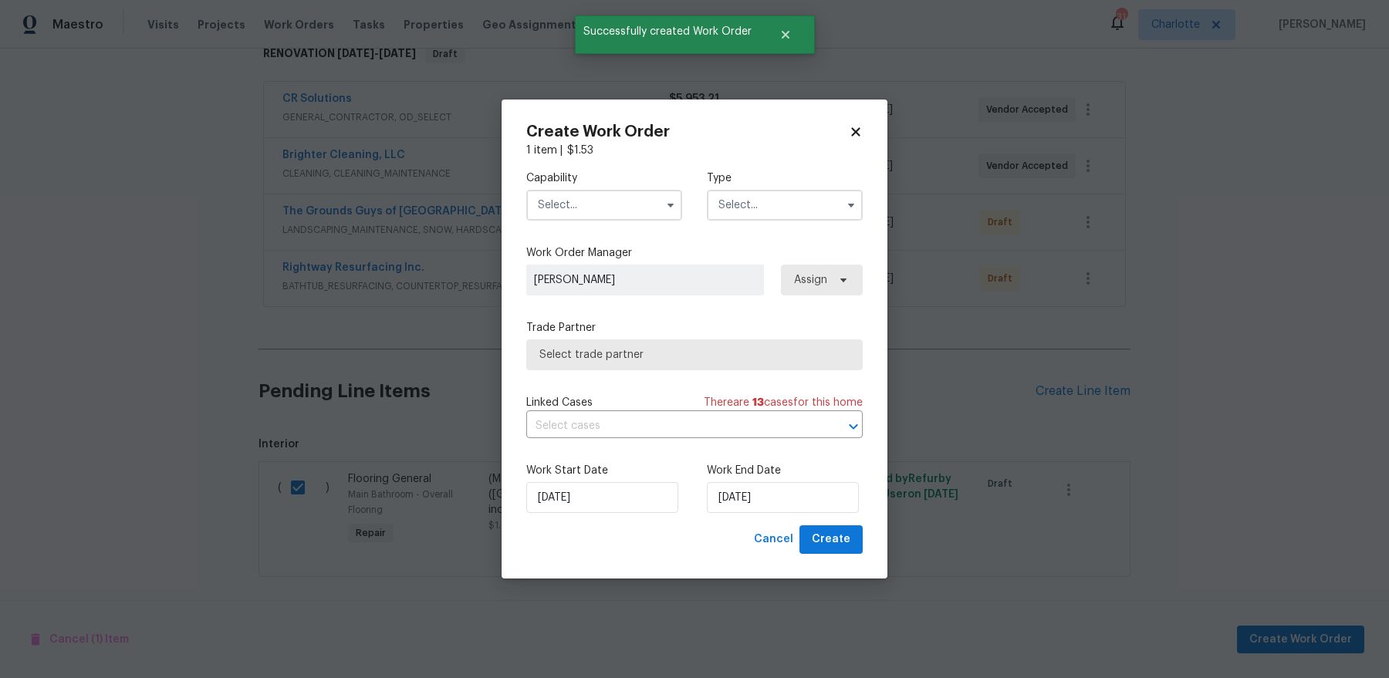
click at [627, 209] on input "text" at bounding box center [604, 205] width 156 height 31
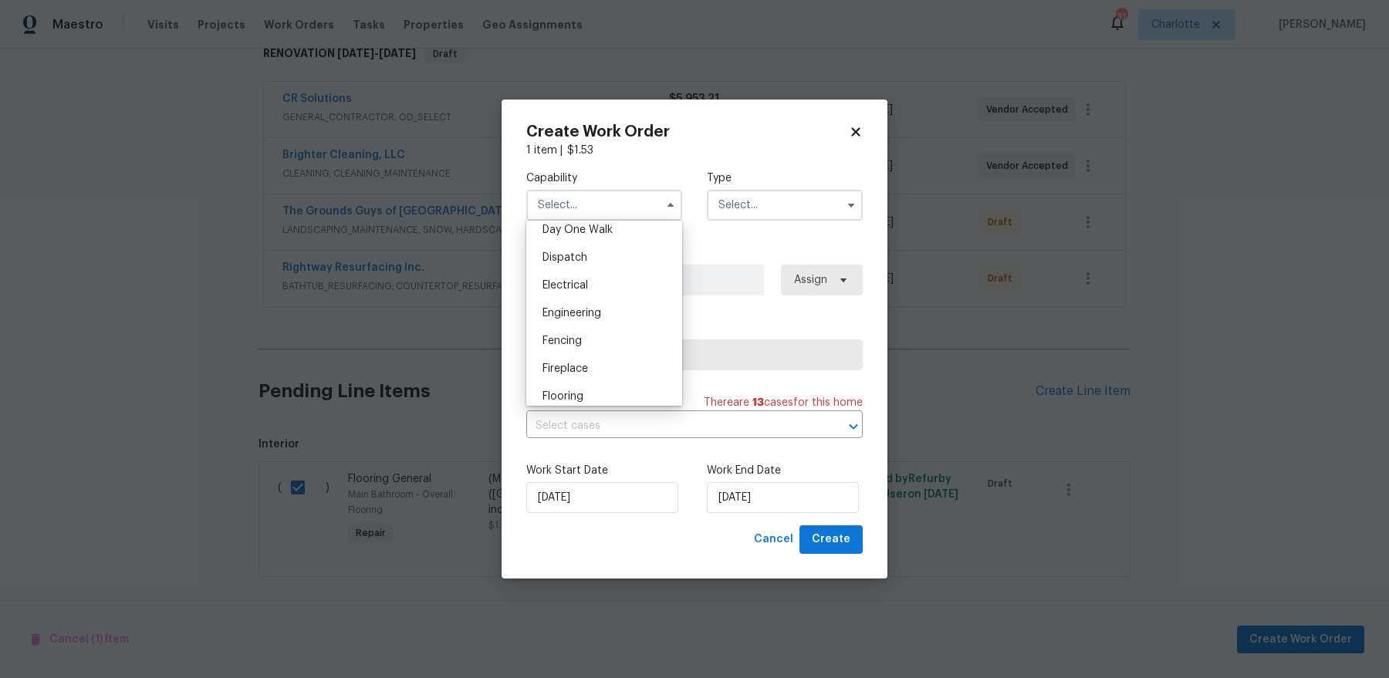
scroll to position [478, 0]
click at [619, 360] on div "Flooring" at bounding box center [604, 359] width 148 height 28
type input "Flooring"
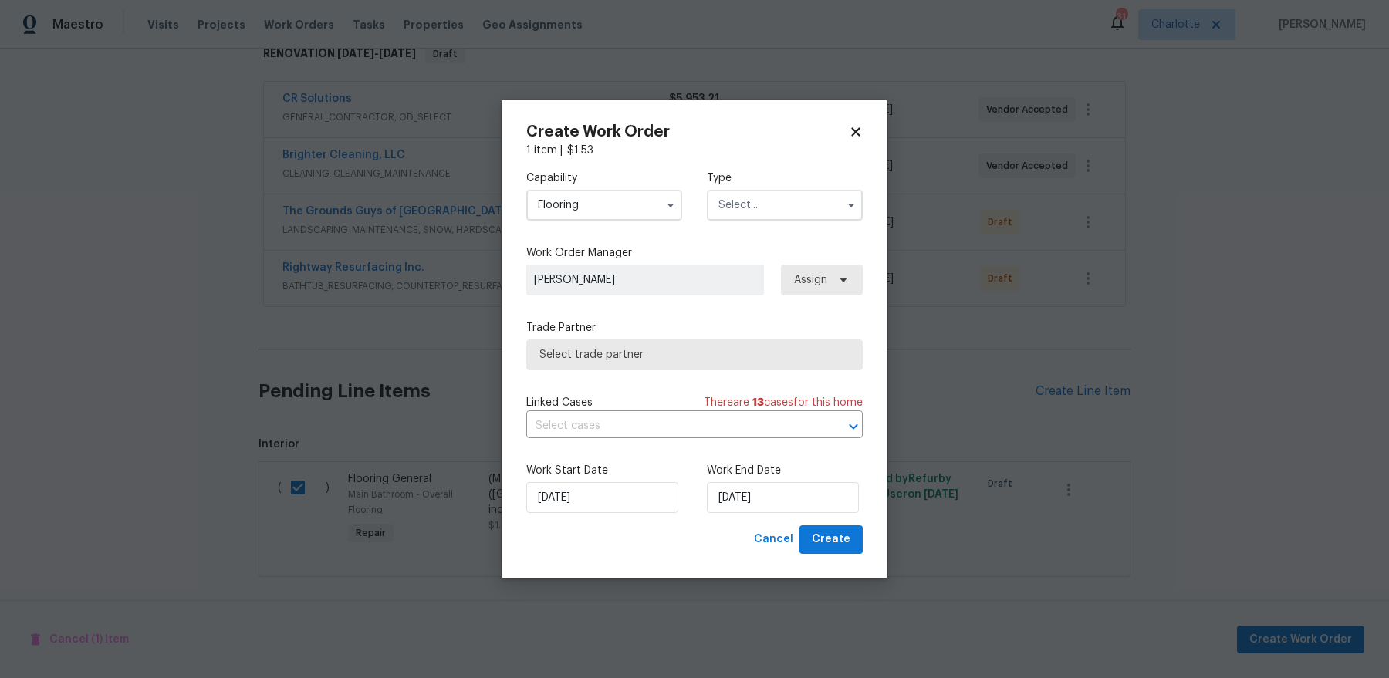
click at [802, 198] on input "text" at bounding box center [785, 205] width 156 height 31
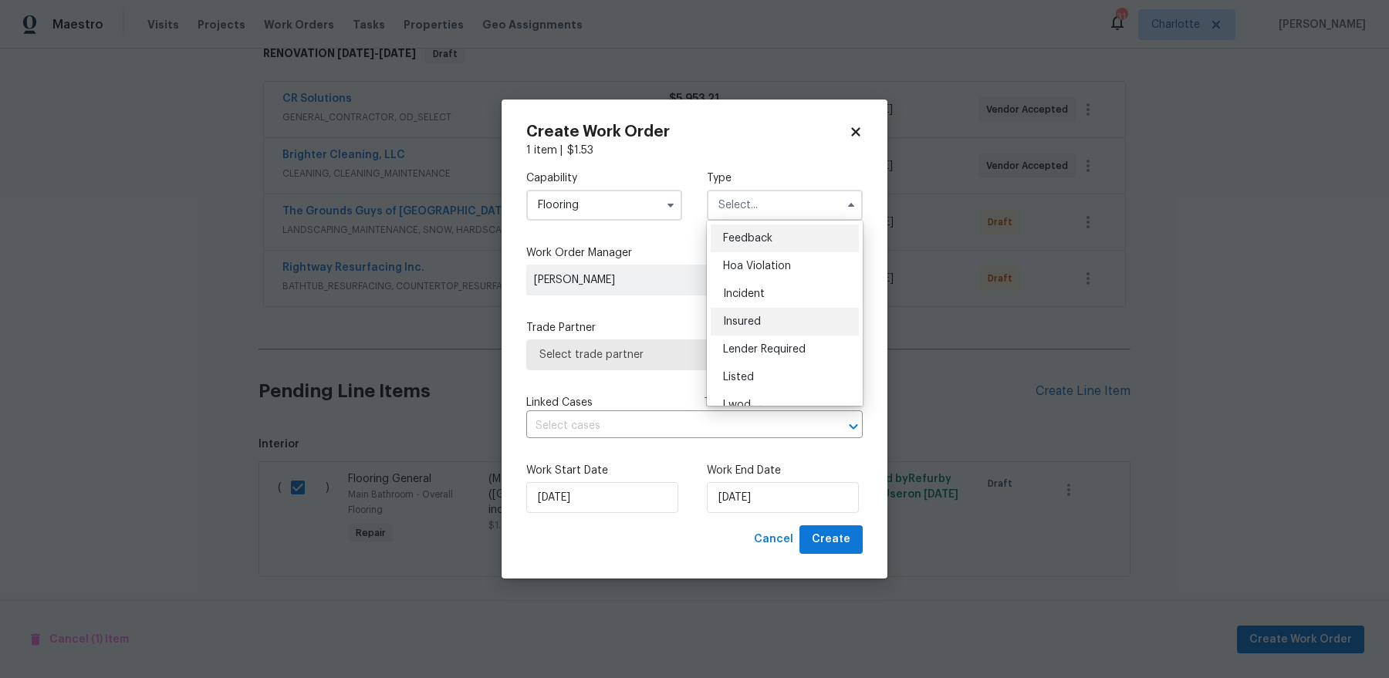
scroll to position [184, 0]
click at [800, 302] on div "Renovation" at bounding box center [784, 305] width 148 height 28
type input "Renovation"
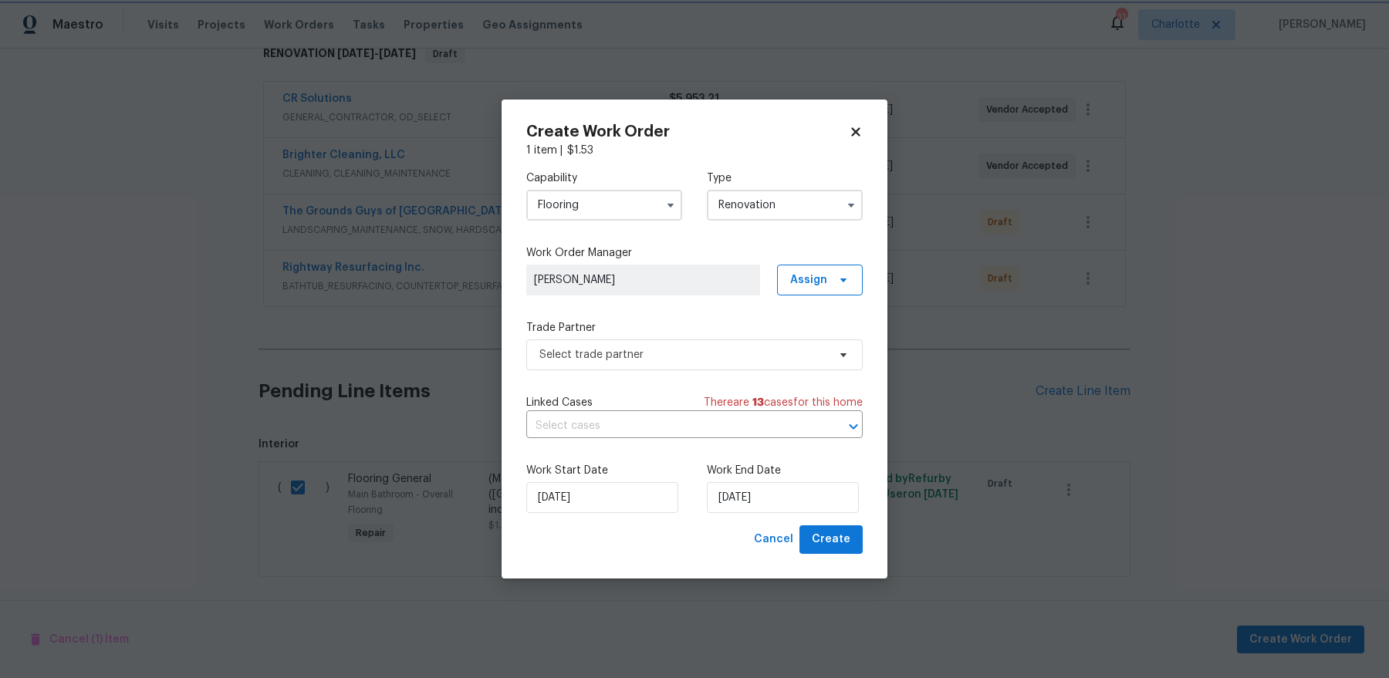
scroll to position [0, 0]
click at [720, 364] on span "Select trade partner" at bounding box center [694, 354] width 336 height 31
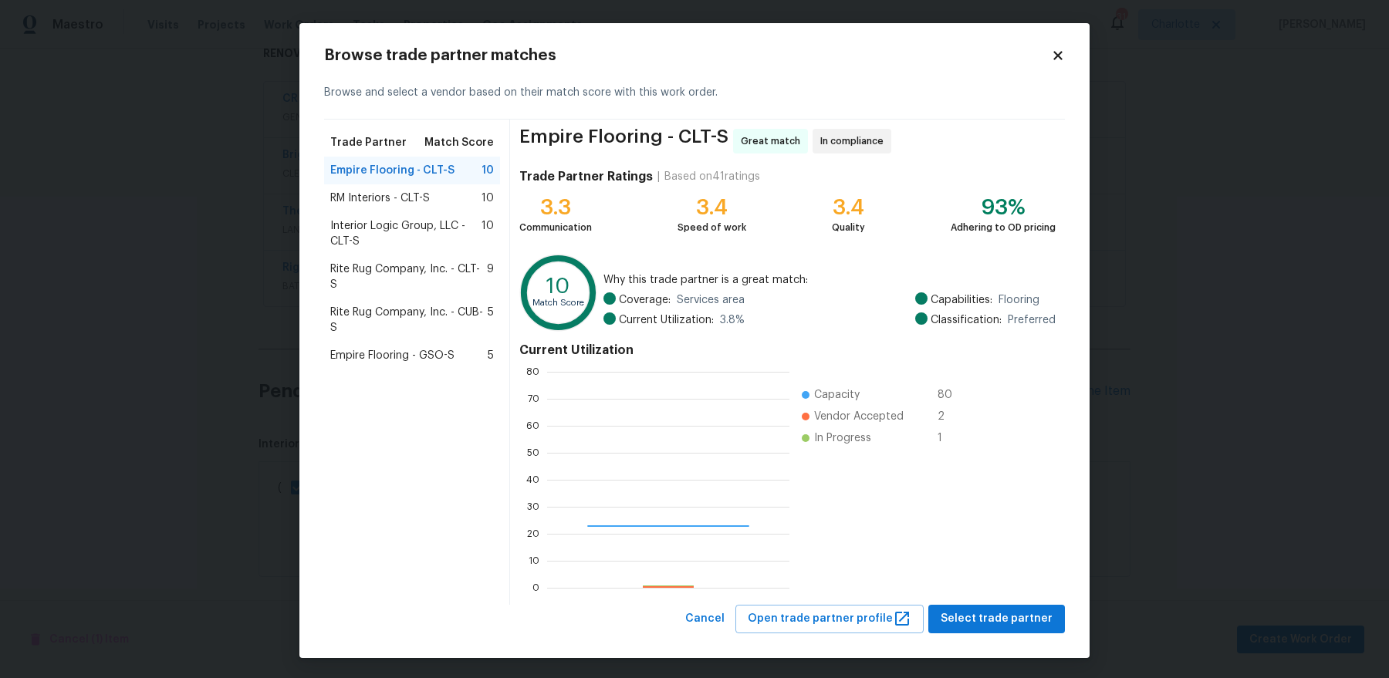
scroll to position [216, 241]
click at [440, 198] on div "RM Interiors - CLT-S 10" at bounding box center [412, 198] width 164 height 15
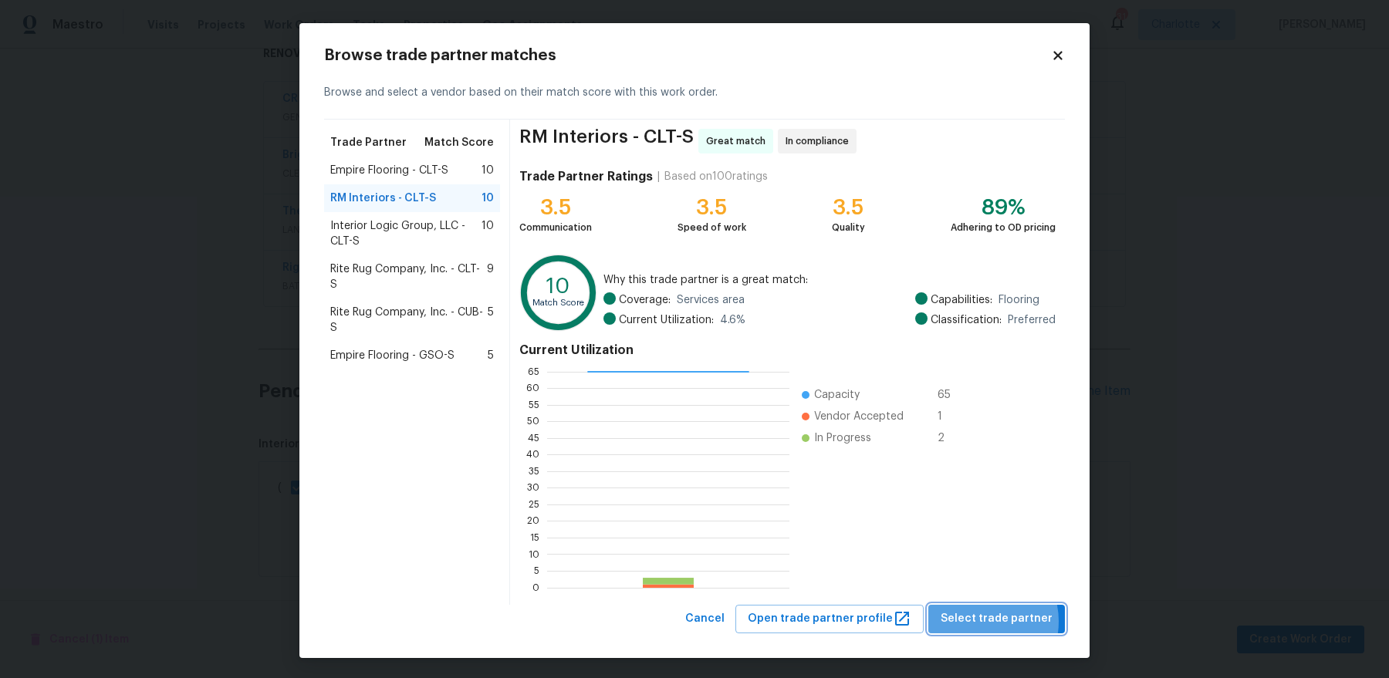
click at [989, 620] on span "Select trade partner" at bounding box center [996, 618] width 112 height 19
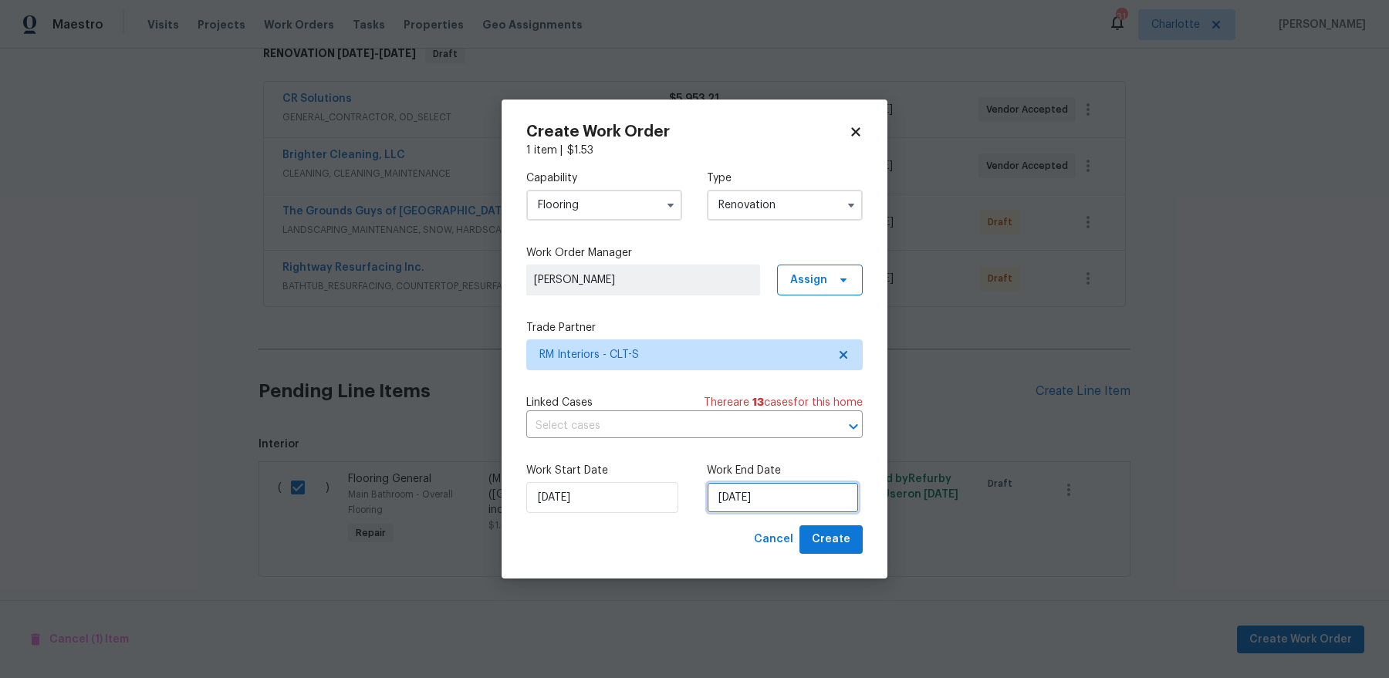
click at [811, 498] on input "9/25/2025" at bounding box center [783, 497] width 152 height 31
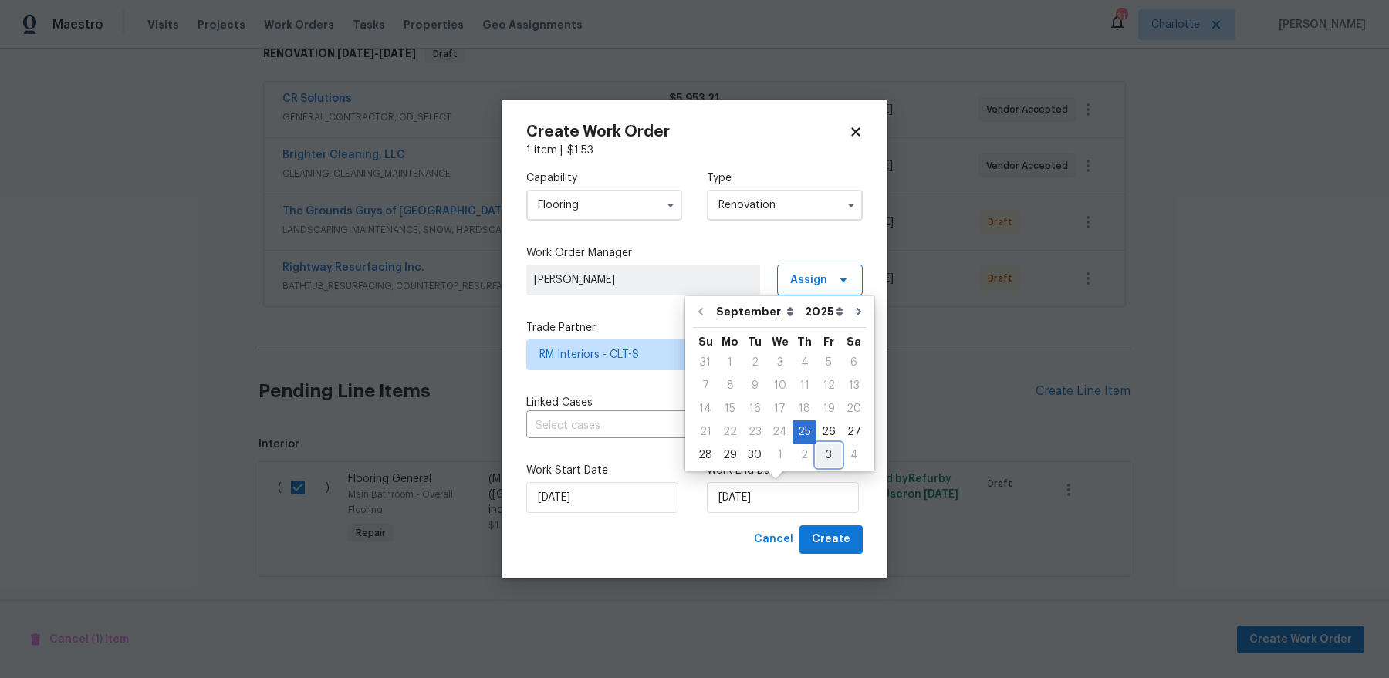
click at [822, 451] on div "3" at bounding box center [828, 455] width 25 height 22
type input "10/3/2025"
select select "9"
click at [617, 329] on label "Trade Partner" at bounding box center [694, 327] width 336 height 15
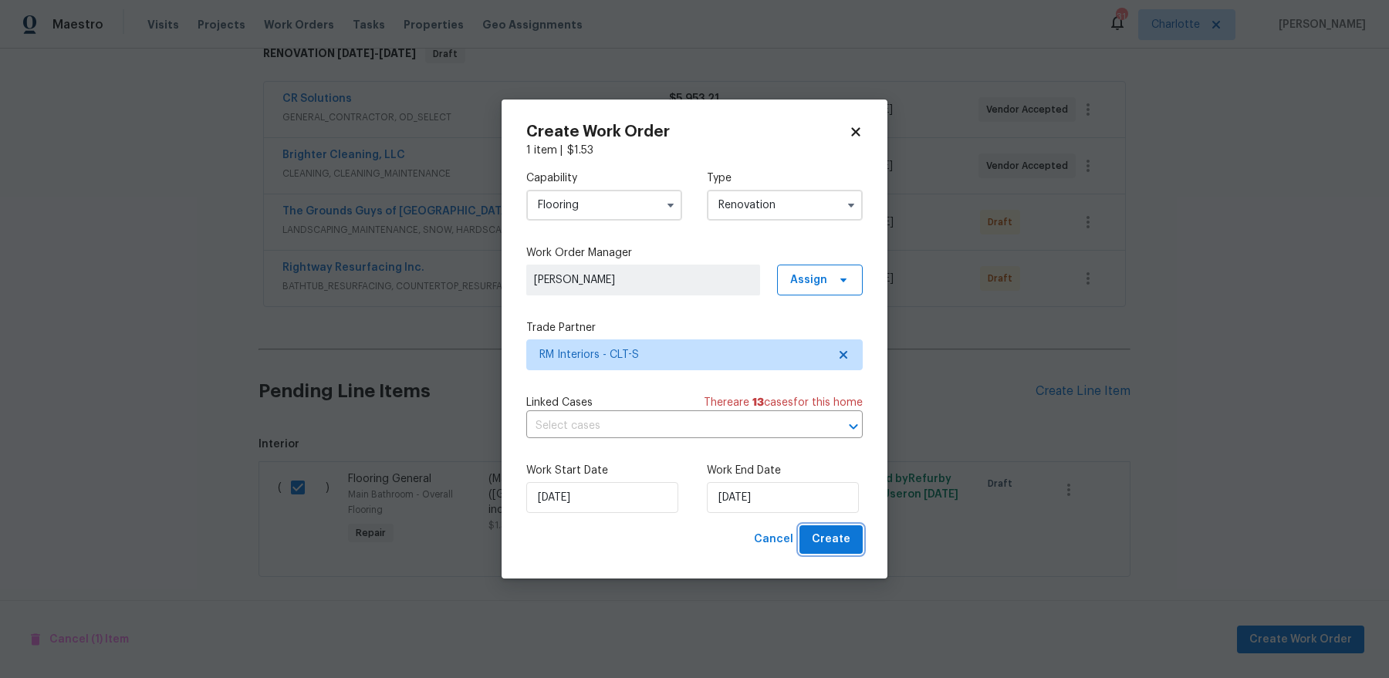
click at [844, 543] on span "Create" at bounding box center [831, 539] width 39 height 19
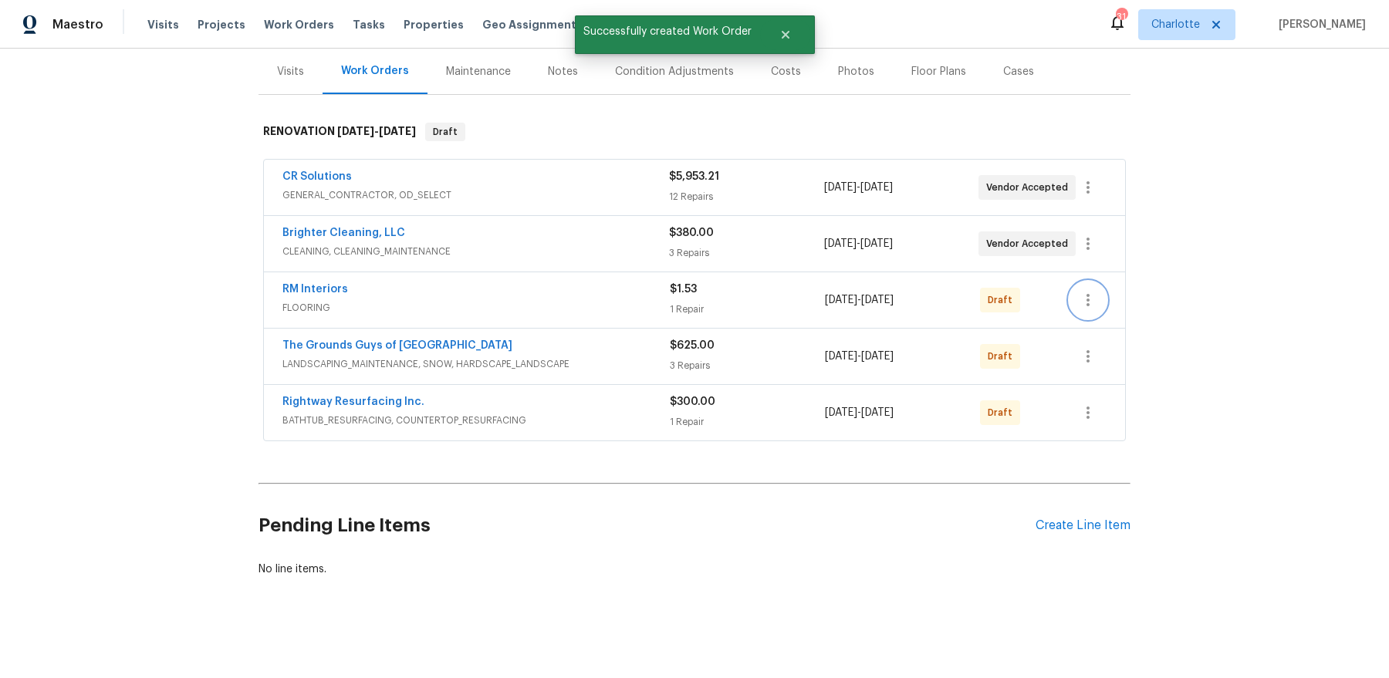
click at [1098, 293] on button "button" at bounding box center [1087, 300] width 37 height 37
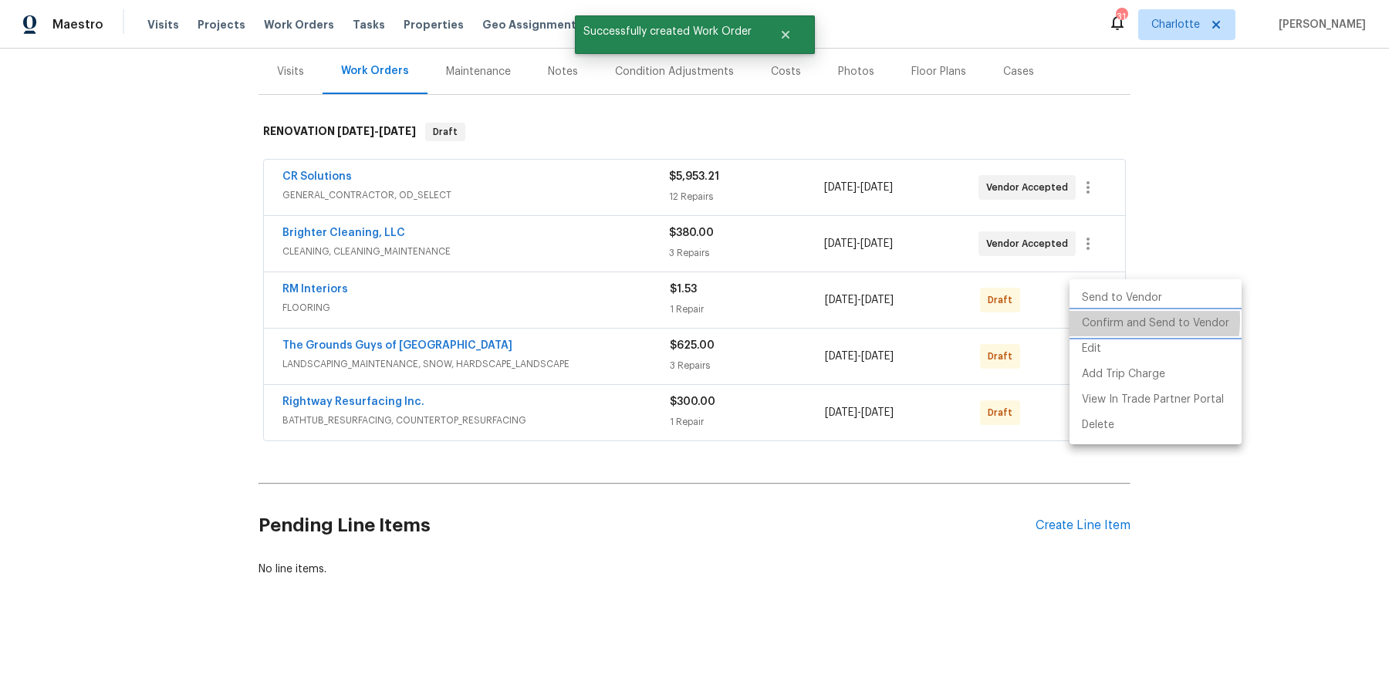
click at [1097, 319] on li "Confirm and Send to Vendor" at bounding box center [1155, 323] width 172 height 25
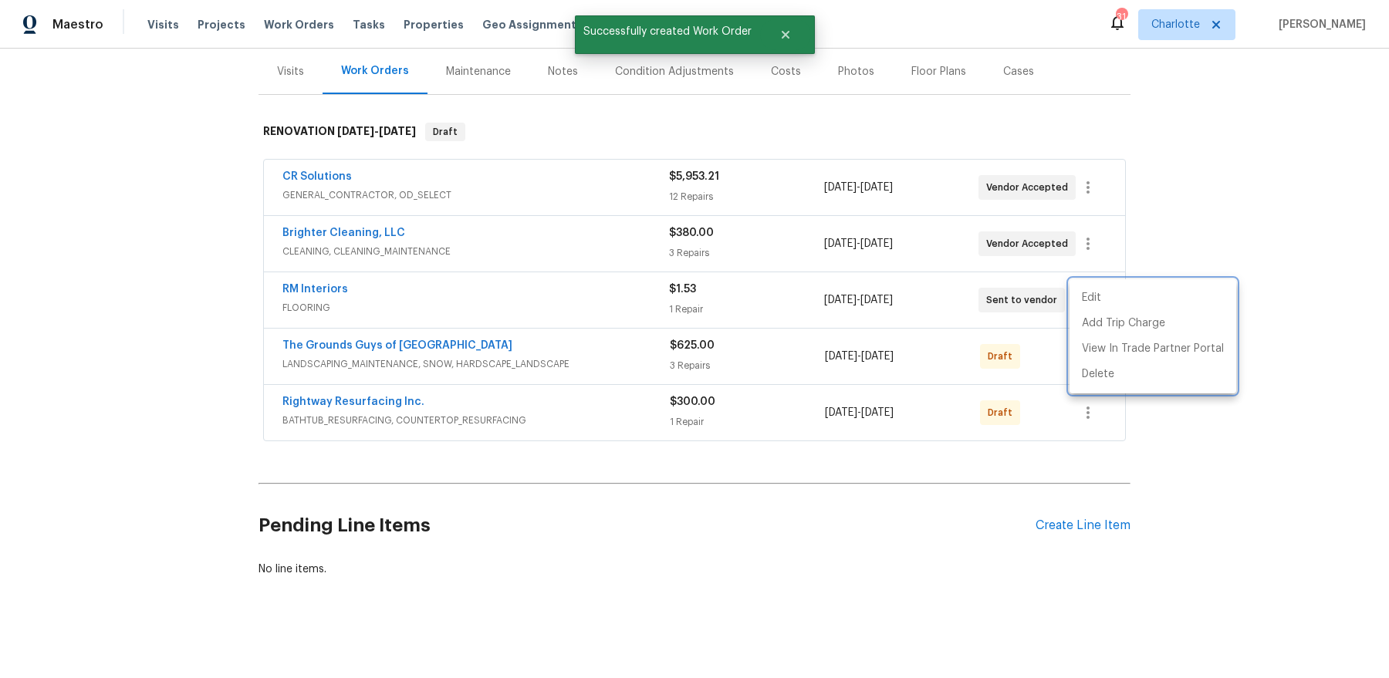
click at [982, 356] on div at bounding box center [694, 339] width 1389 height 678
click at [1101, 338] on div at bounding box center [1087, 356] width 37 height 37
click at [1095, 347] on icon "button" at bounding box center [1087, 356] width 19 height 19
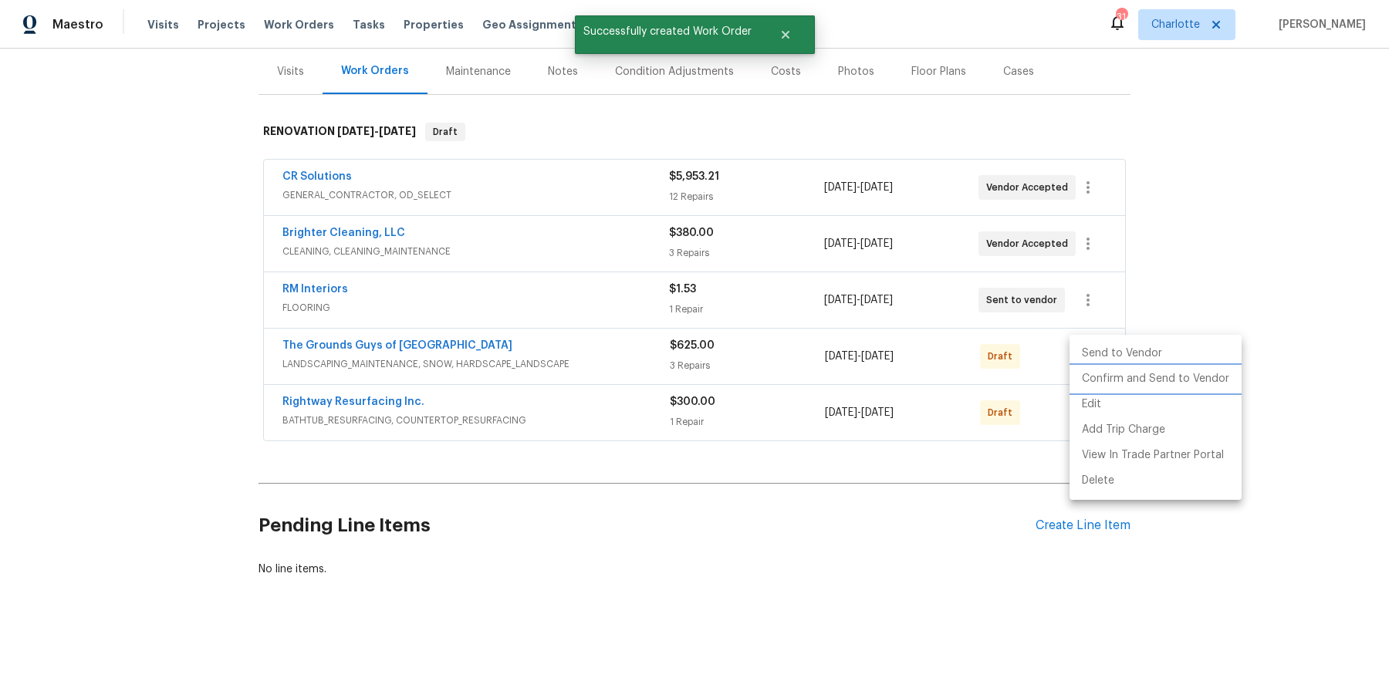
click at [1090, 372] on li "Confirm and Send to Vendor" at bounding box center [1155, 378] width 172 height 25
click at [1000, 426] on div at bounding box center [694, 339] width 1389 height 678
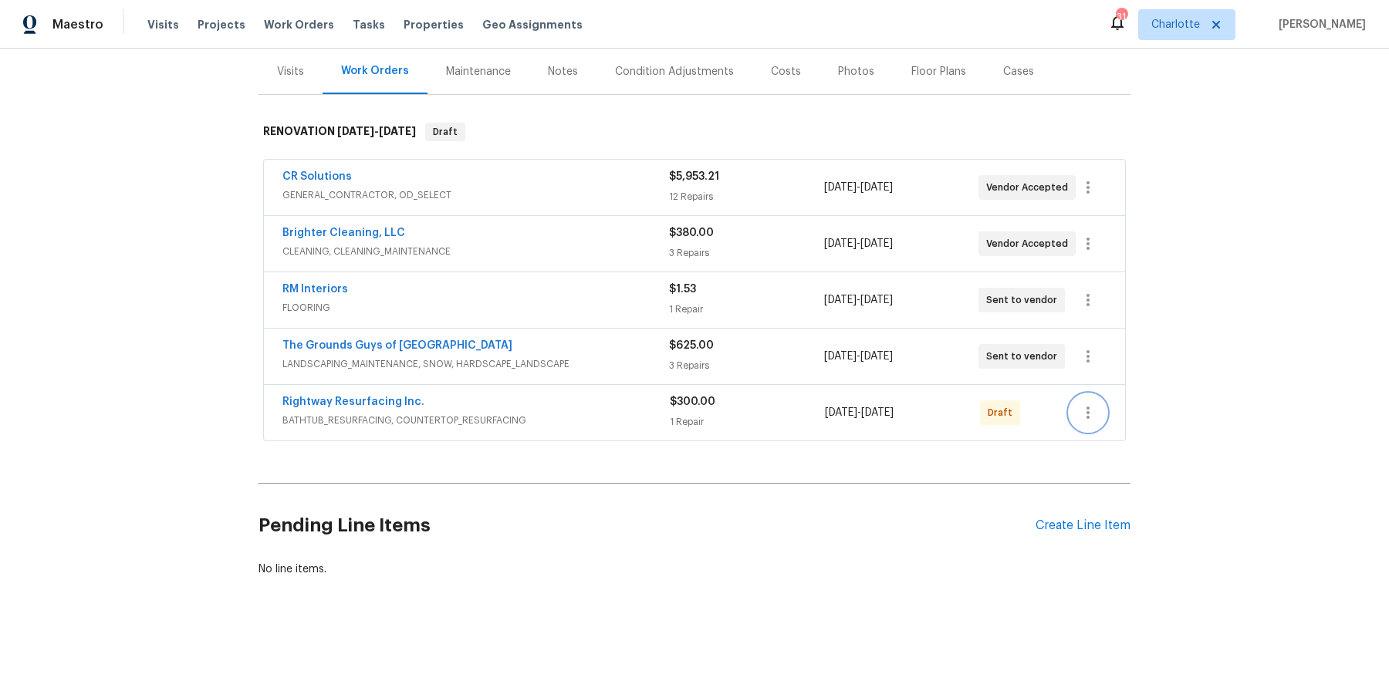
click at [1092, 404] on icon "button" at bounding box center [1087, 412] width 19 height 19
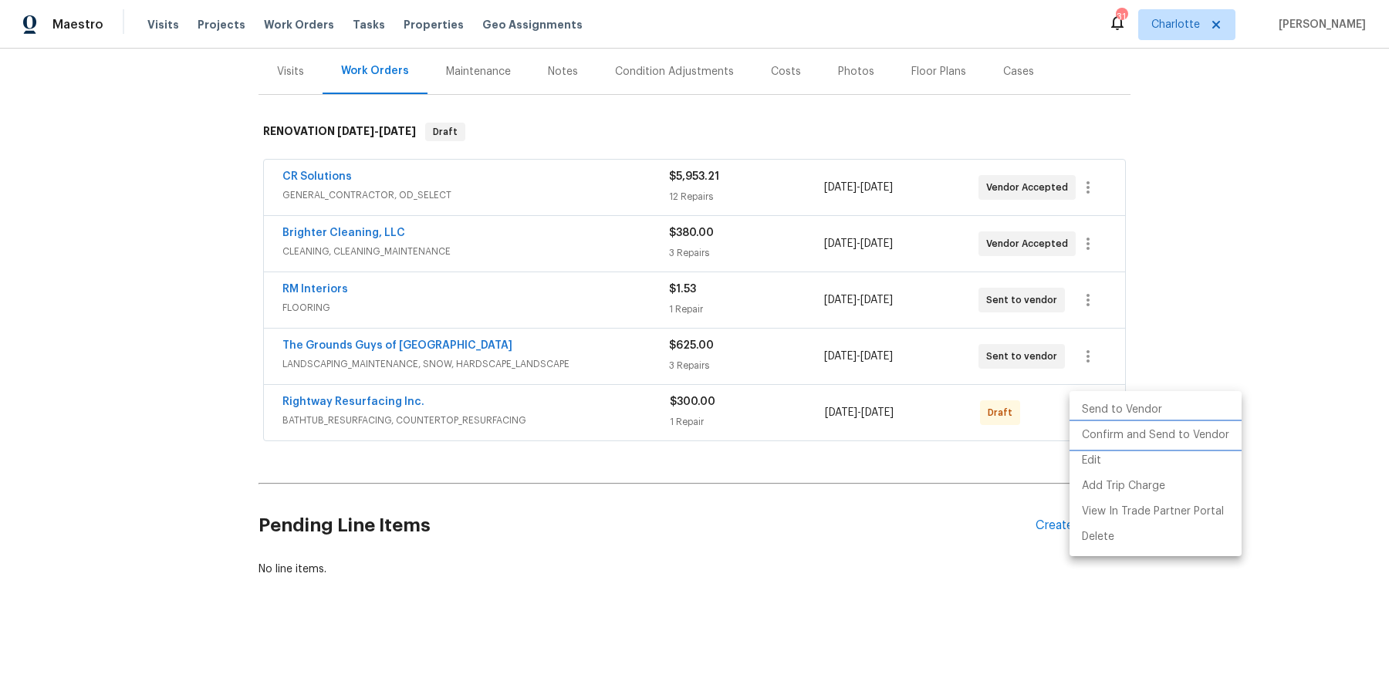
click at [1085, 427] on li "Confirm and Send to Vendor" at bounding box center [1155, 435] width 172 height 25
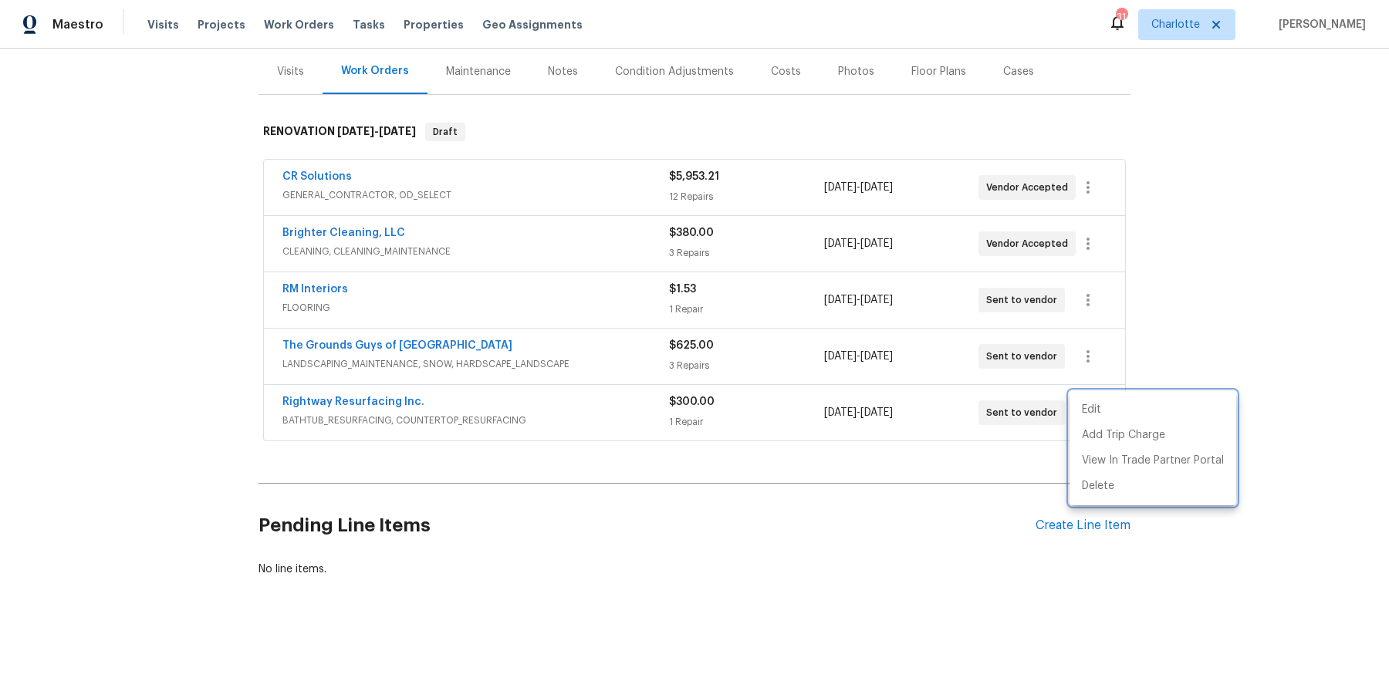
click at [800, 366] on div at bounding box center [694, 339] width 1389 height 678
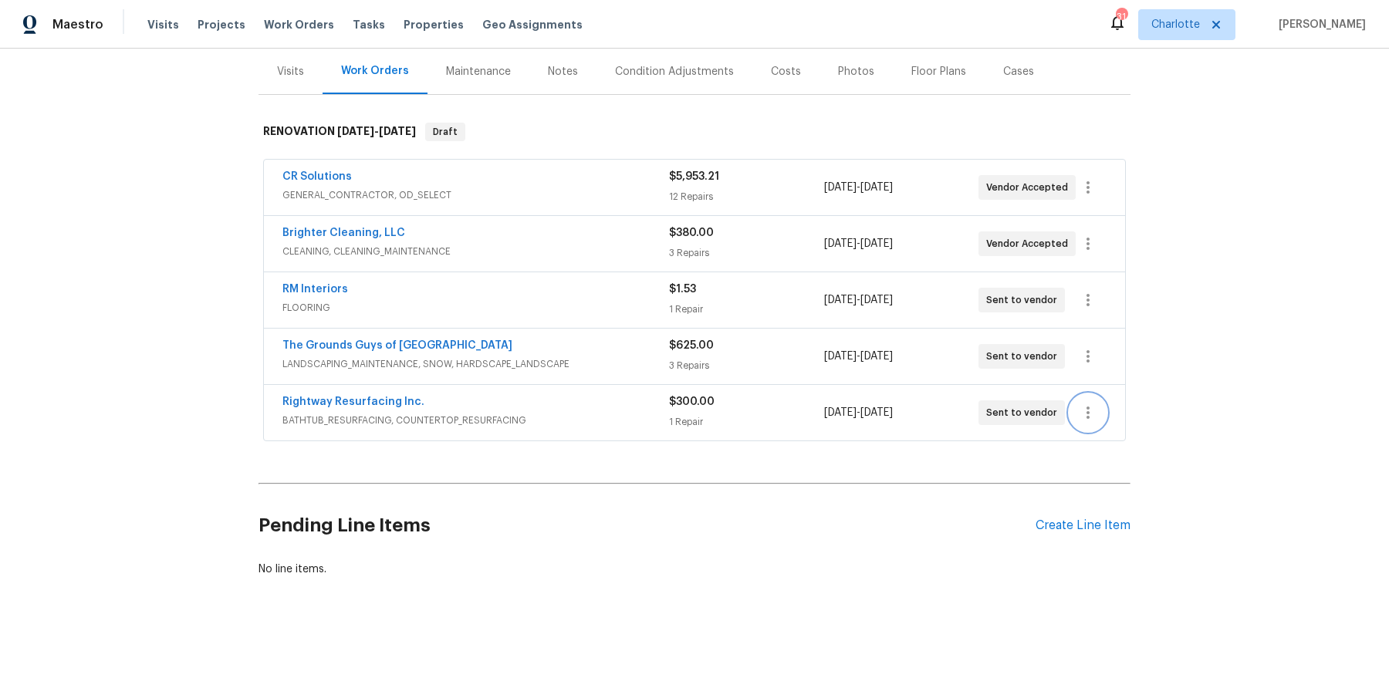
scroll to position [0, 0]
